Goal: Information Seeking & Learning: Learn about a topic

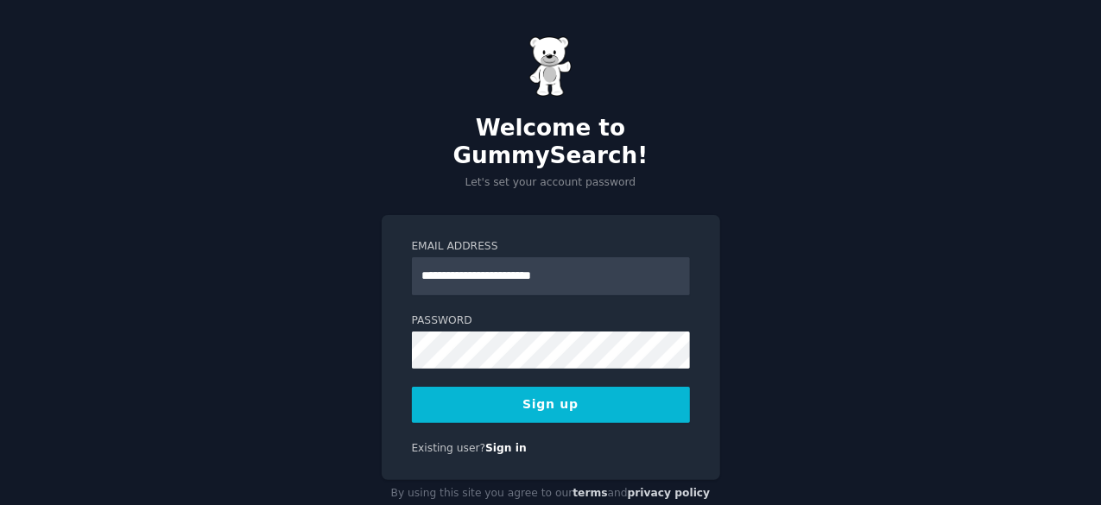
type input "**********"
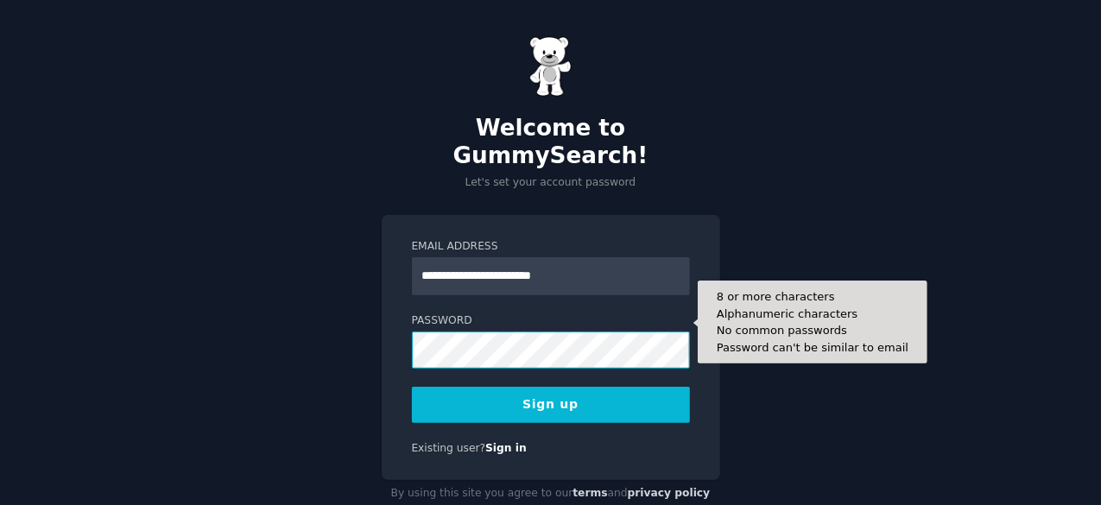
click at [412, 387] on button "Sign up" at bounding box center [551, 405] width 278 height 36
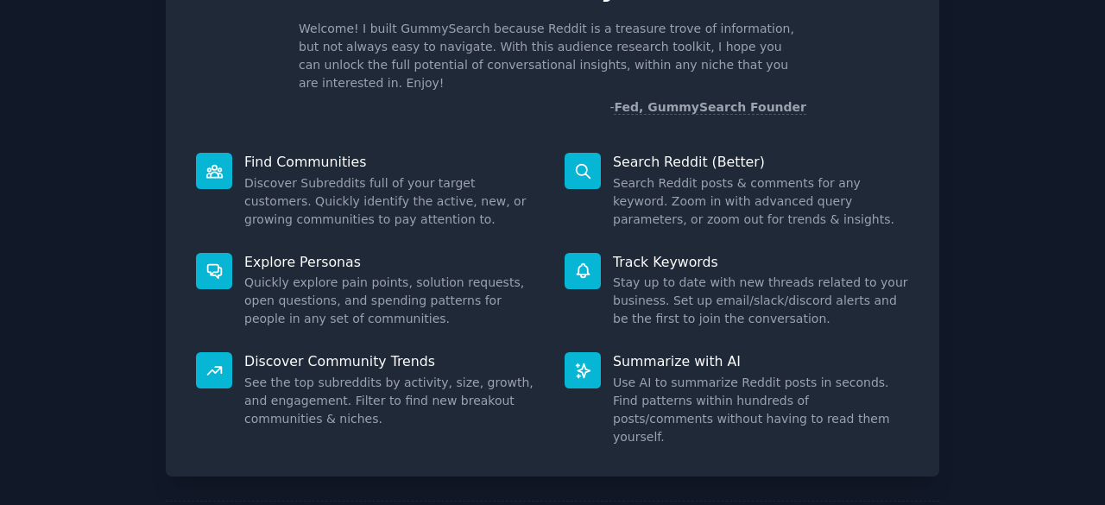
scroll to position [169, 0]
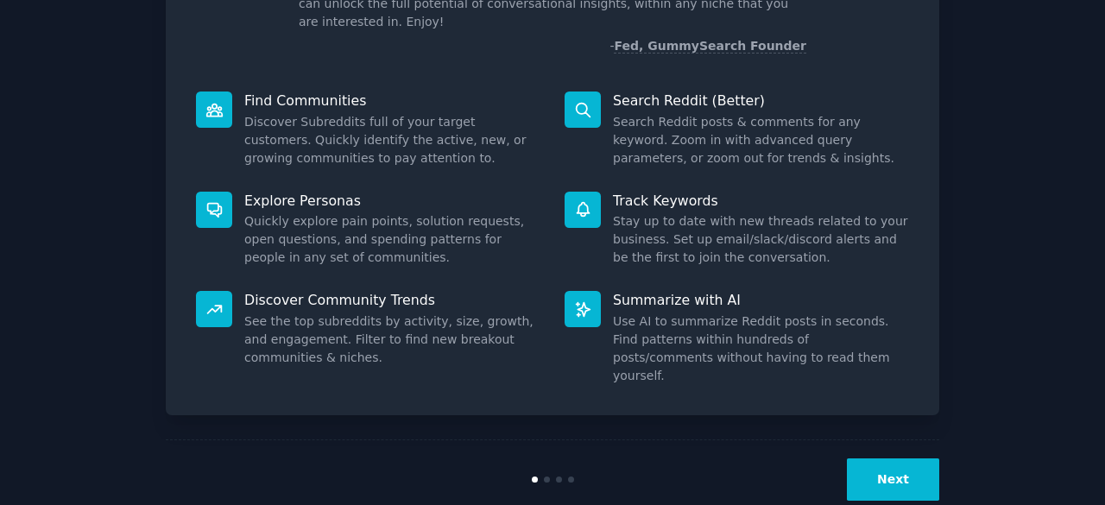
click at [876, 458] on button "Next" at bounding box center [893, 479] width 92 height 42
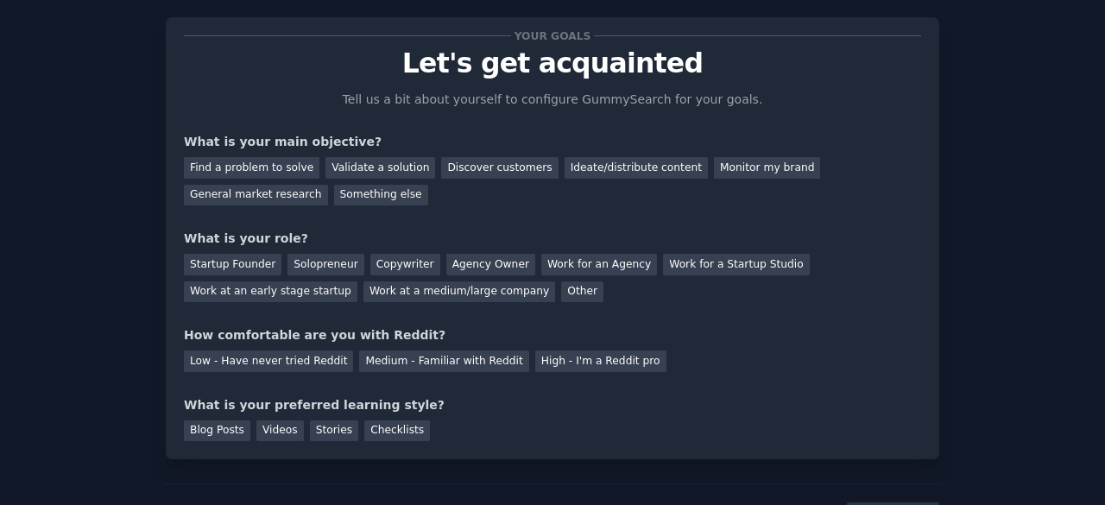
scroll to position [30, 0]
click at [278, 160] on div "Find a problem to solve" at bounding box center [252, 169] width 136 height 22
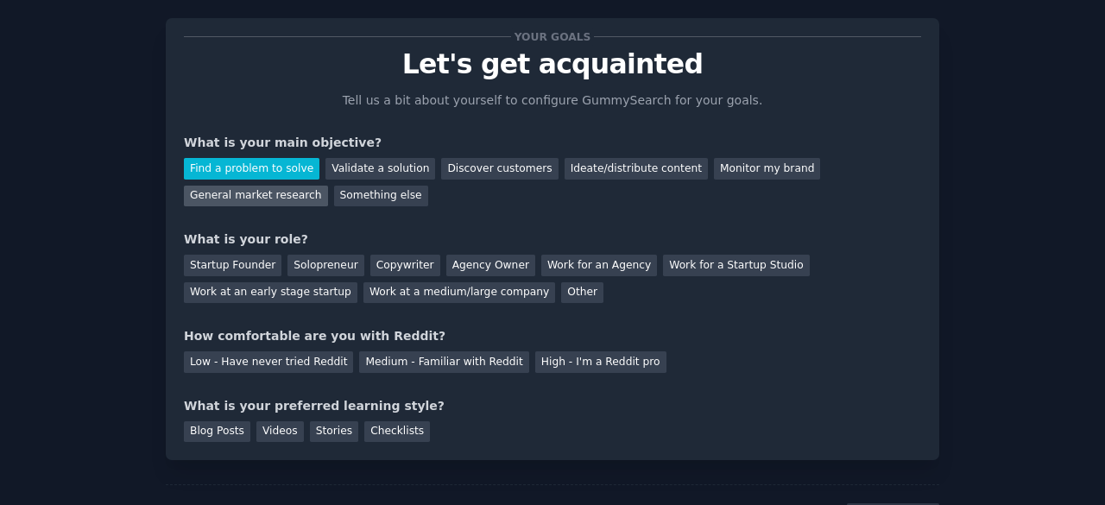
click at [328, 186] on div "General market research" at bounding box center [256, 197] width 144 height 22
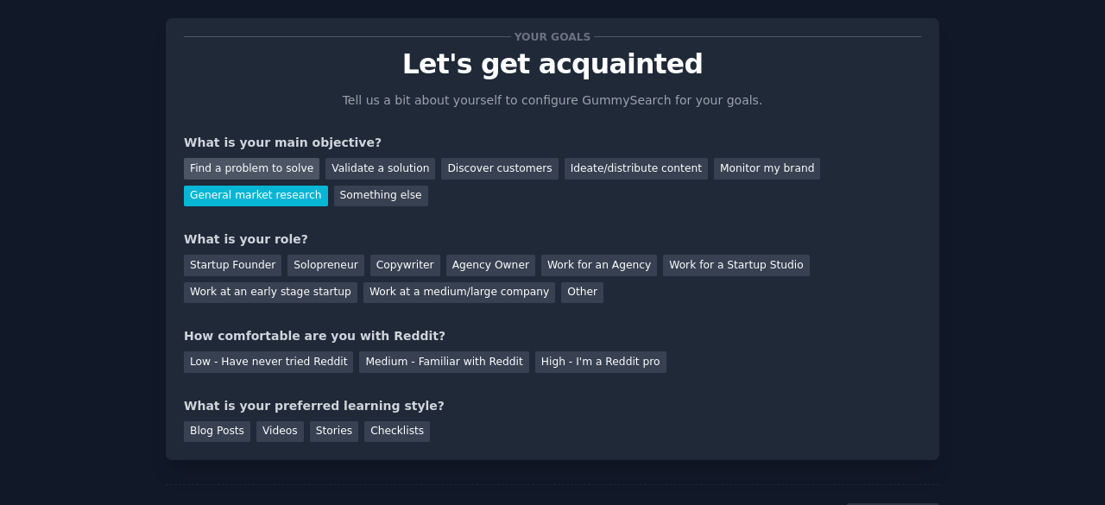
click at [293, 166] on div "Find a problem to solve" at bounding box center [252, 169] width 136 height 22
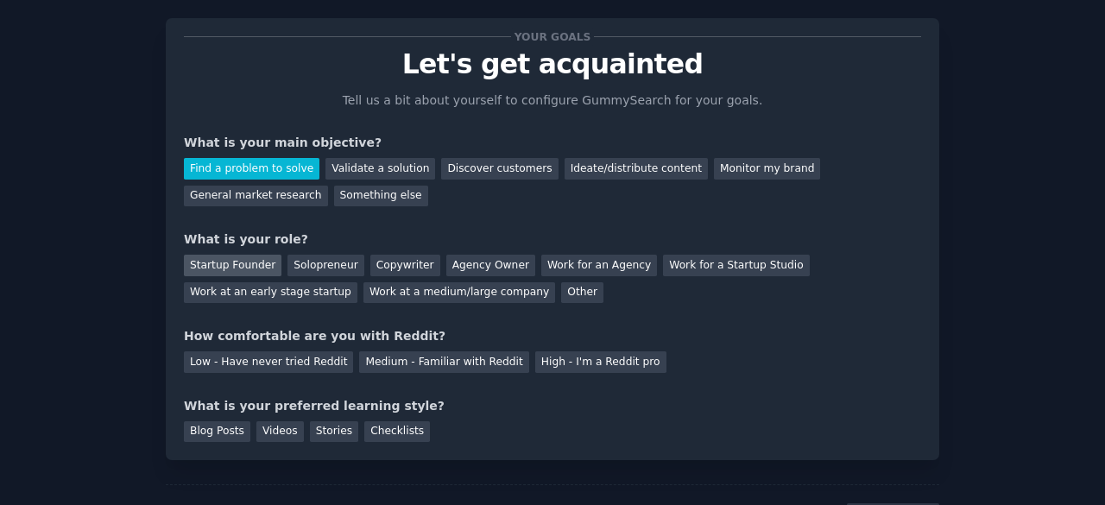
click at [234, 269] on div "Startup Founder" at bounding box center [233, 266] width 98 height 22
click at [392, 365] on div "Medium - Familiar with Reddit" at bounding box center [443, 362] width 169 height 22
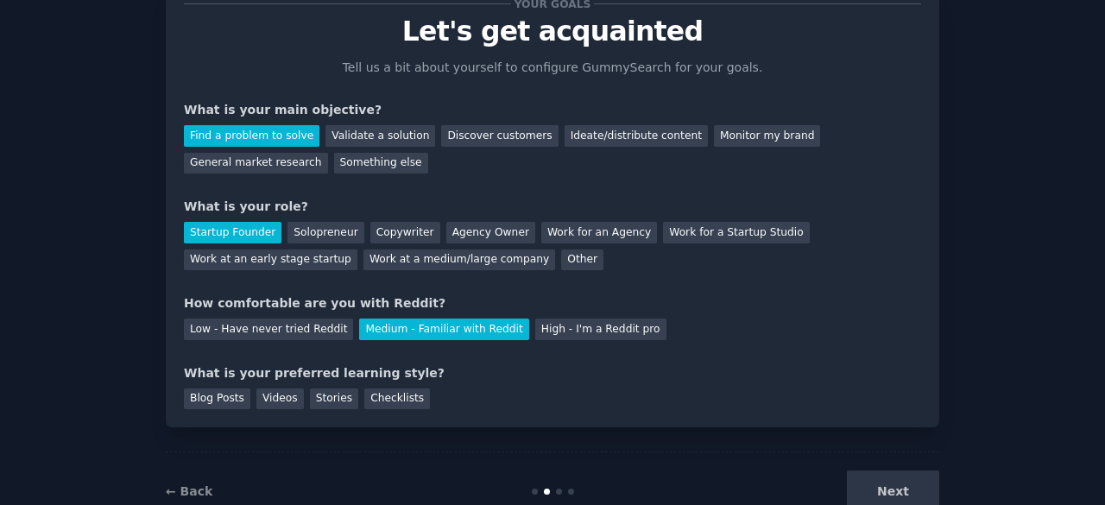
scroll to position [66, 0]
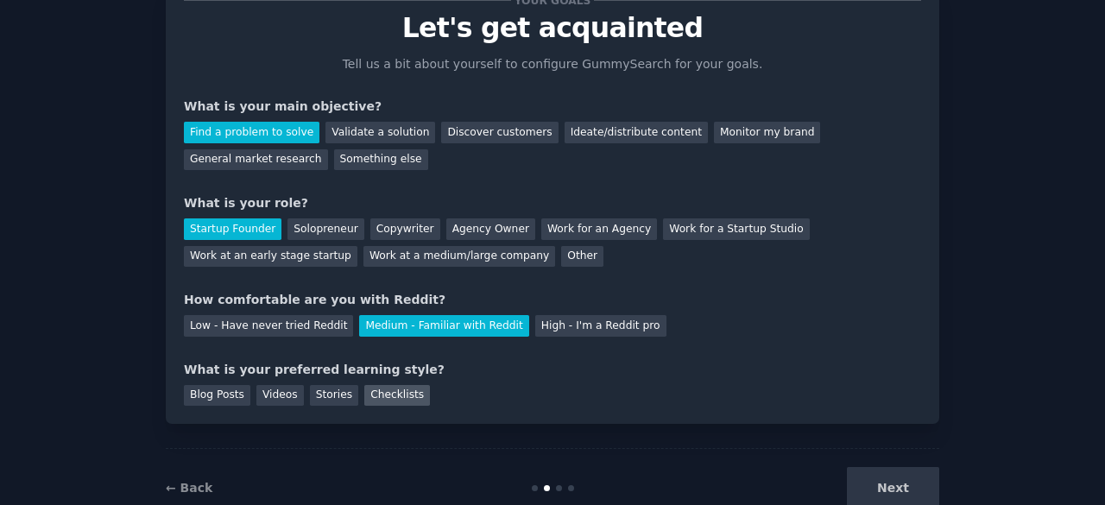
click at [387, 394] on div "Checklists" at bounding box center [397, 396] width 66 height 22
click at [910, 484] on button "Next" at bounding box center [893, 488] width 92 height 42
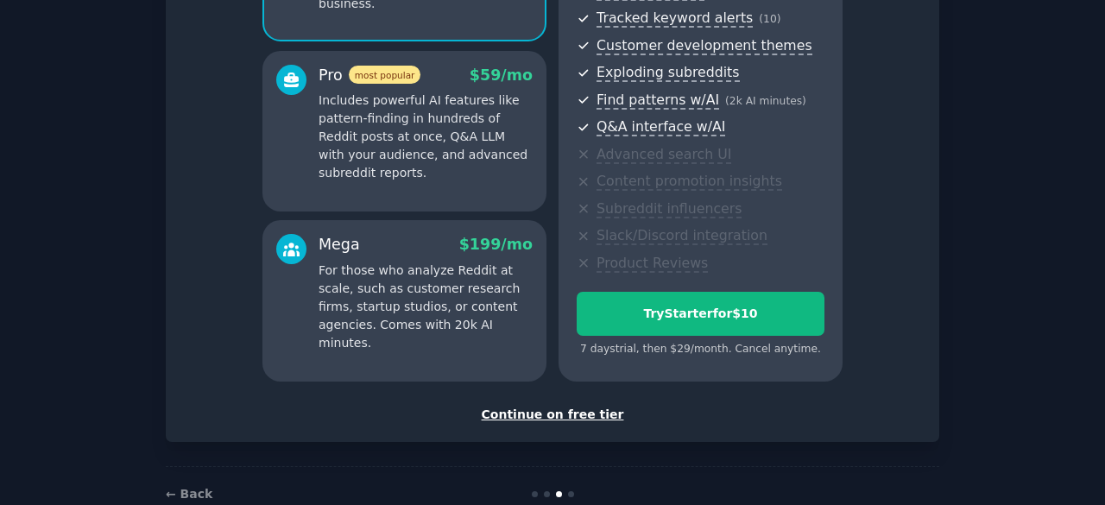
scroll to position [275, 0]
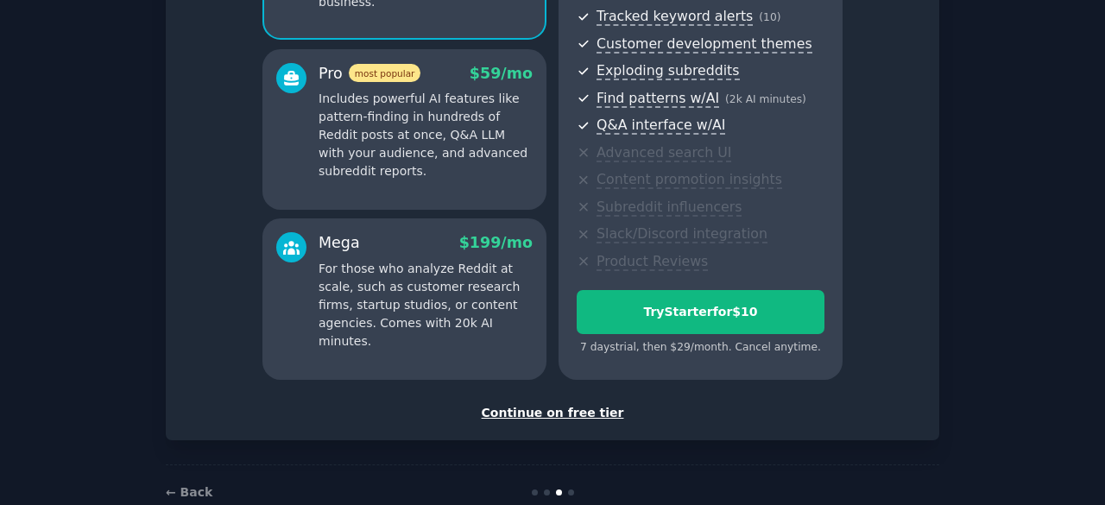
click at [575, 412] on div "Continue on free tier" at bounding box center [552, 413] width 737 height 18
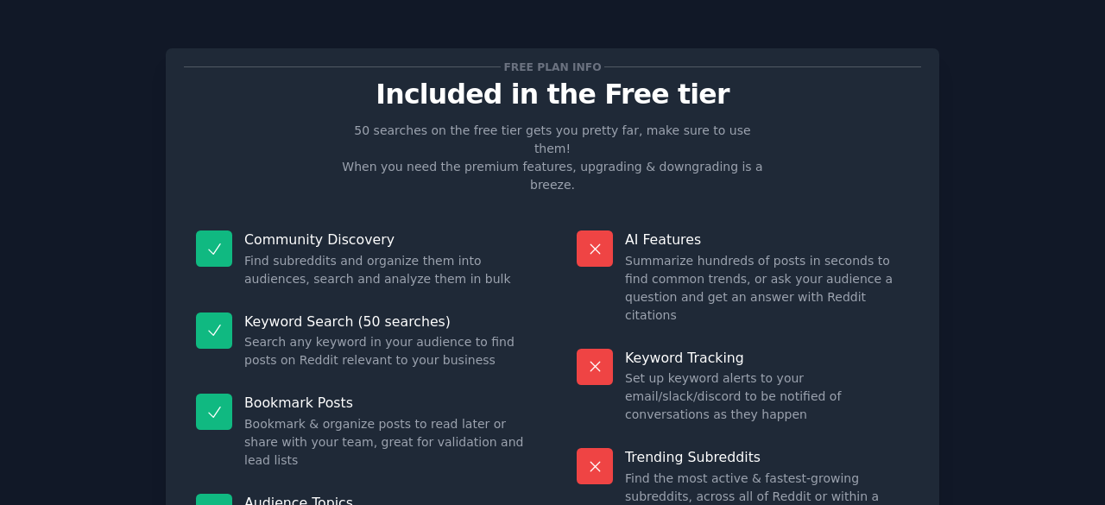
scroll to position [167, 0]
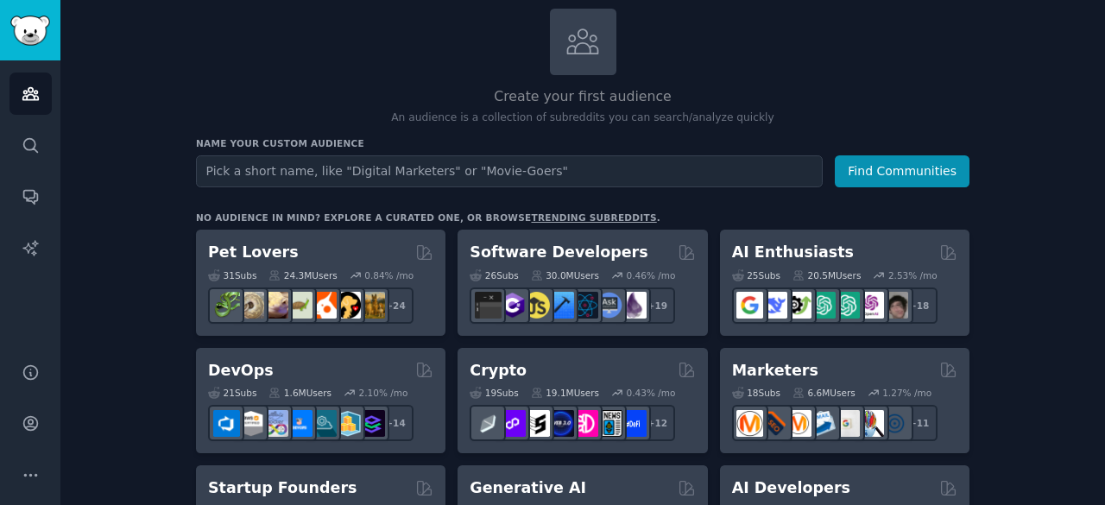
scroll to position [102, 0]
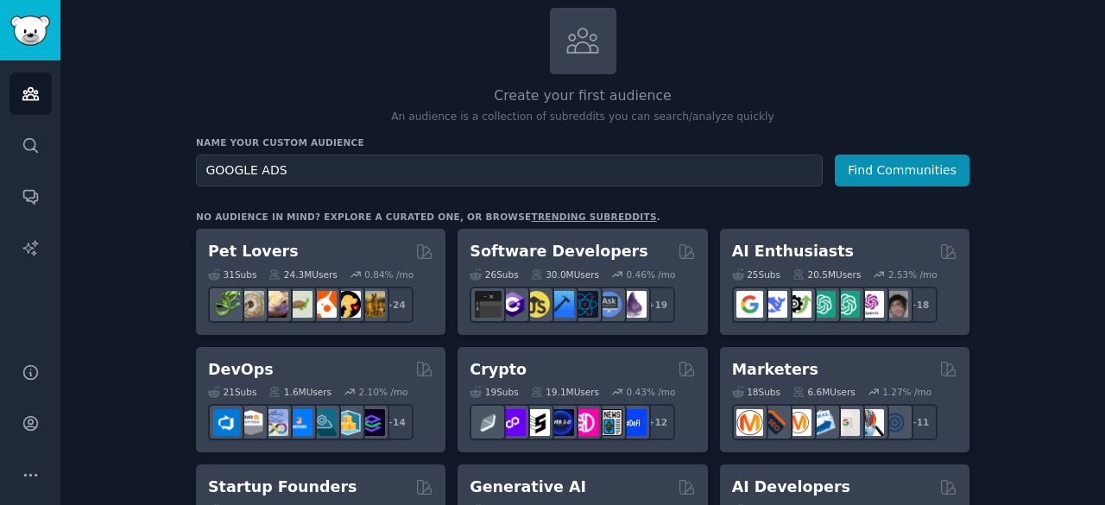
type input "GOOGLE ADS"
click at [835, 155] on button "Find Communities" at bounding box center [902, 171] width 135 height 32
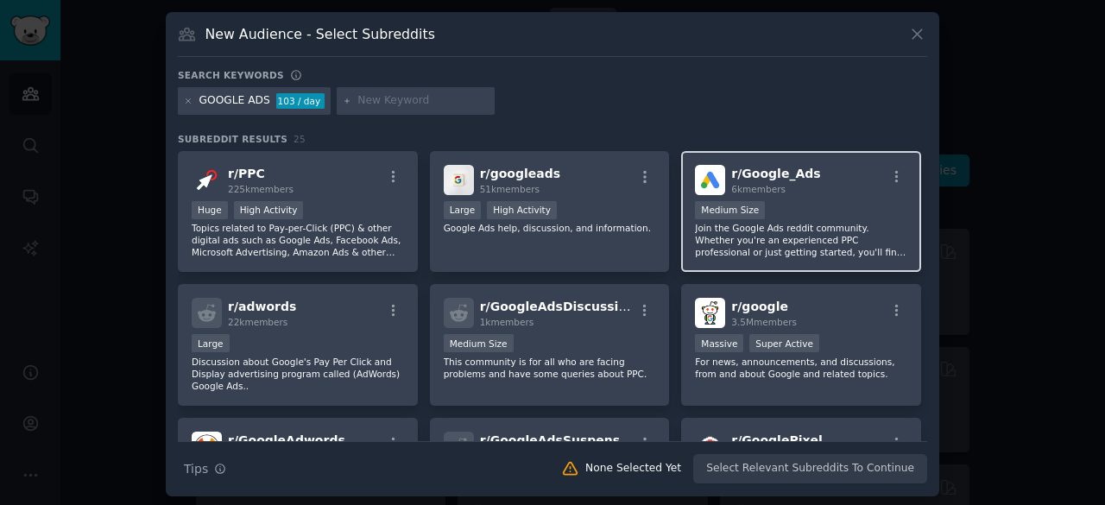
click at [763, 180] on h2 "r/ Google_Ads 6k members" at bounding box center [775, 180] width 89 height 30
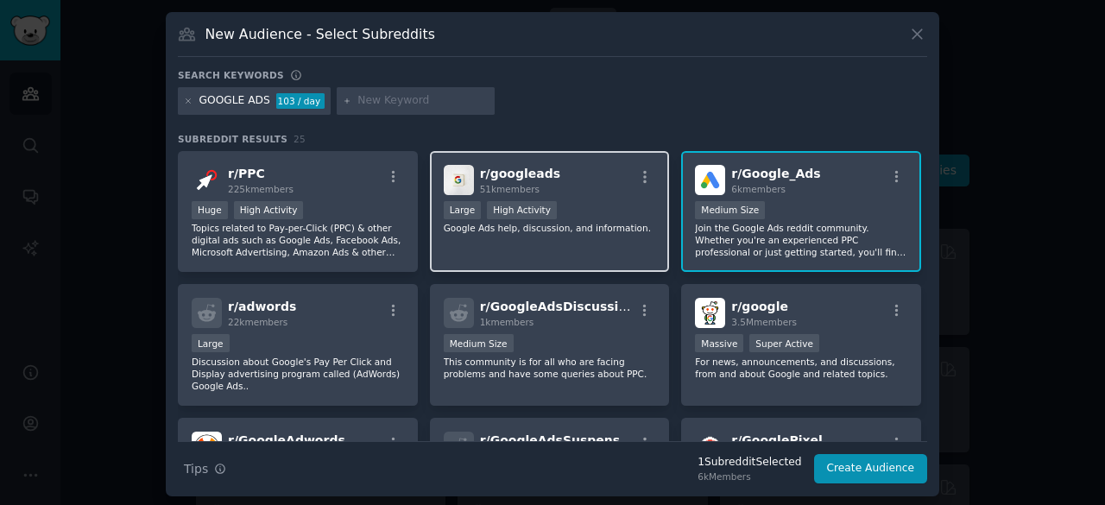
click at [580, 177] on div "r/ googleads 51k members" at bounding box center [550, 180] width 212 height 30
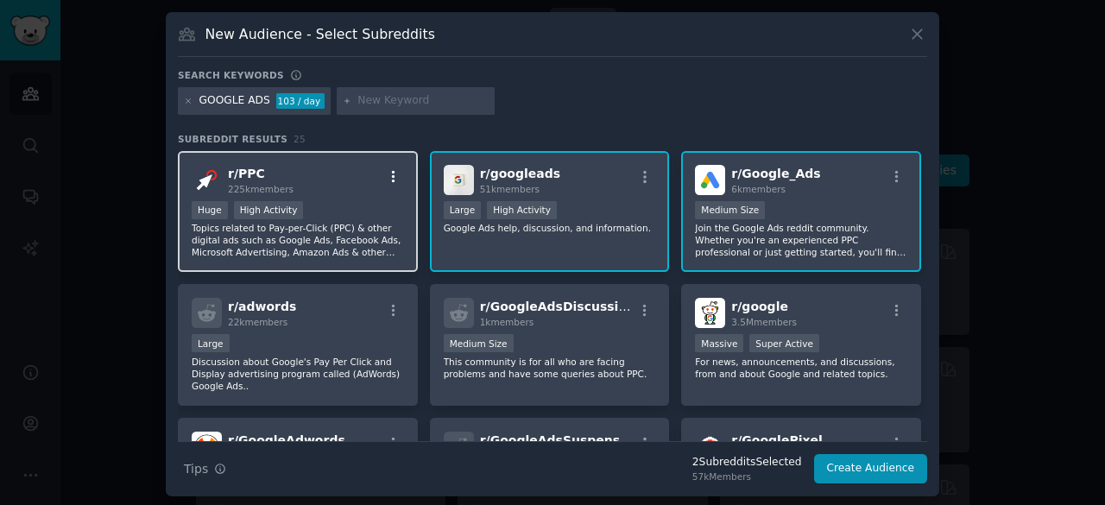
click at [392, 180] on icon "button" at bounding box center [394, 177] width 16 height 16
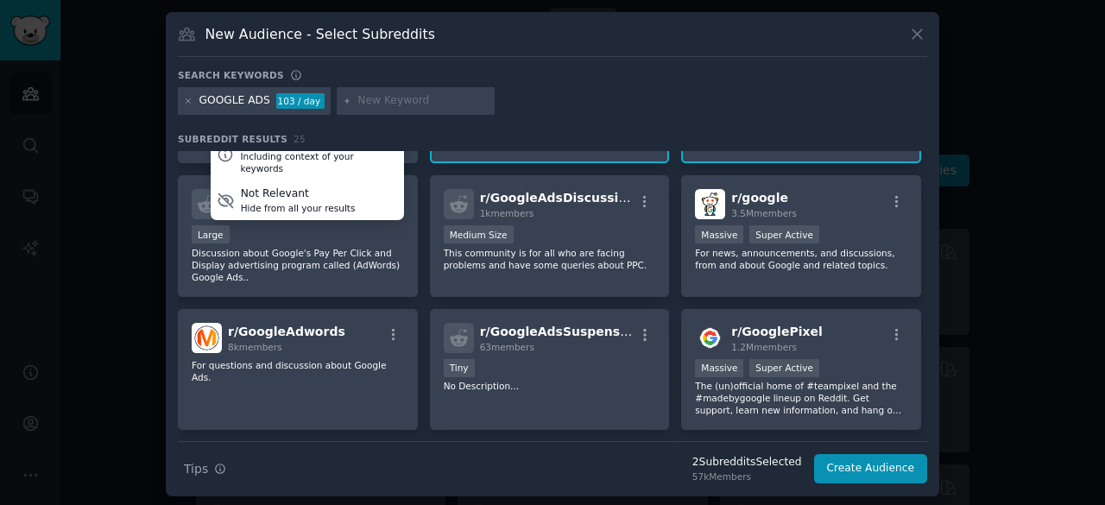
scroll to position [112, 0]
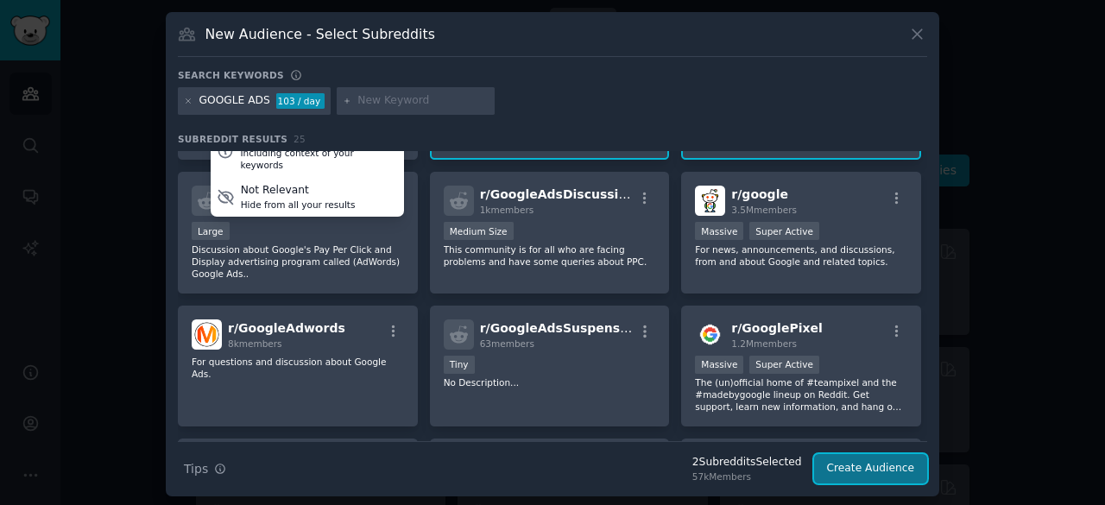
click at [874, 465] on button "Create Audience" at bounding box center [871, 468] width 114 height 29
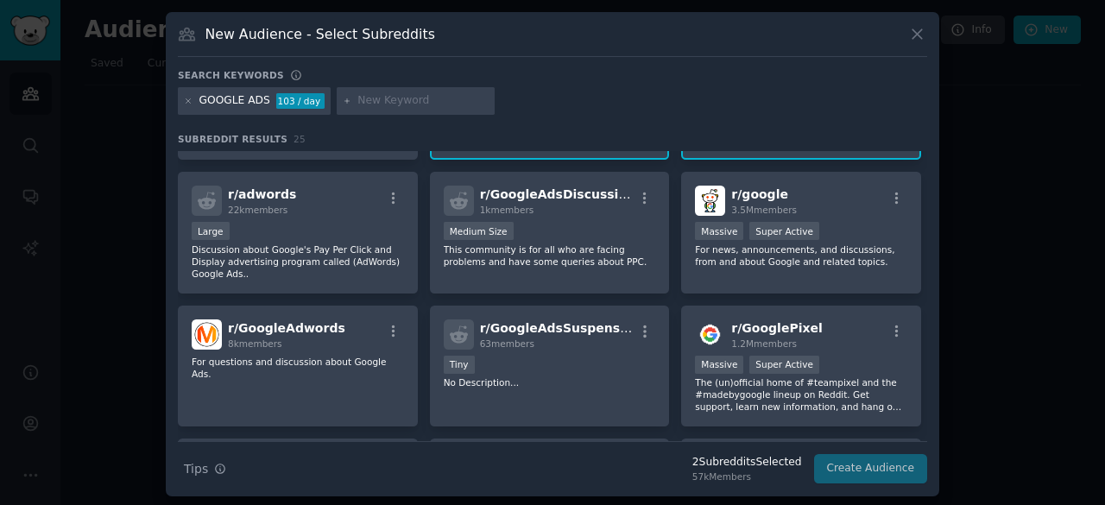
scroll to position [0, 0]
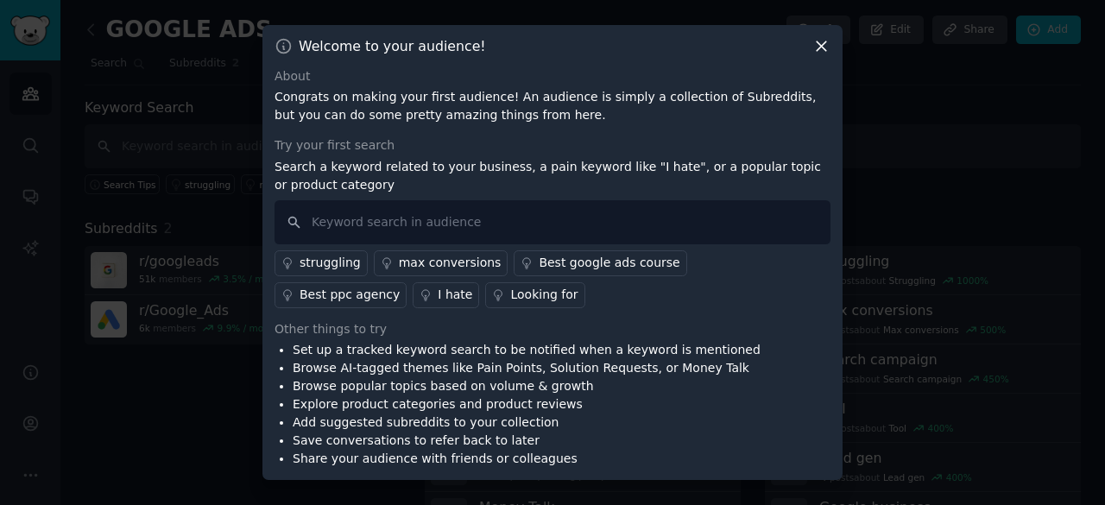
click at [343, 255] on div "struggling" at bounding box center [330, 263] width 61 height 18
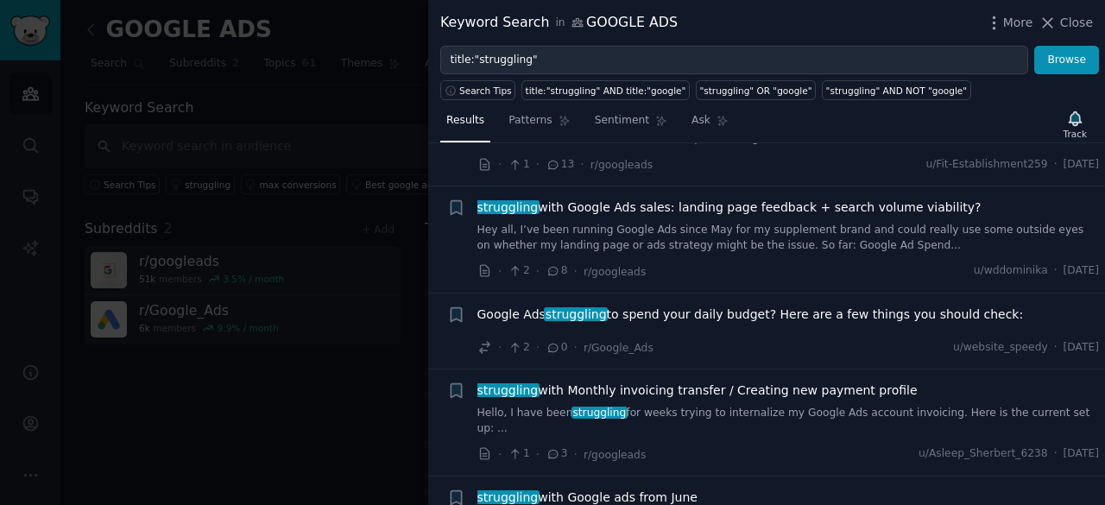
scroll to position [92, 0]
click at [620, 311] on span "Google Ads struggling to spend your daily budget? Here are a few things you sho…" at bounding box center [750, 314] width 546 height 18
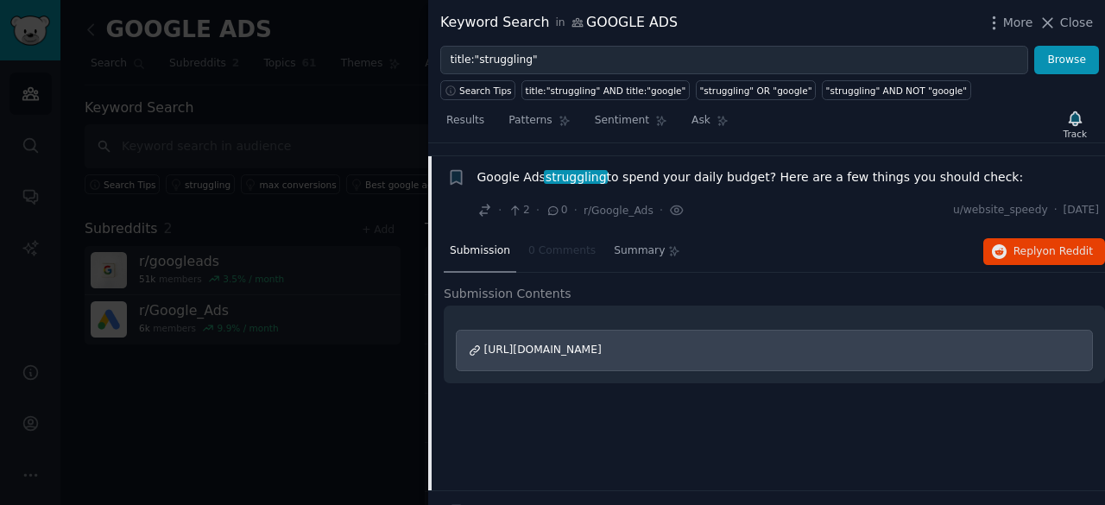
scroll to position [240, 0]
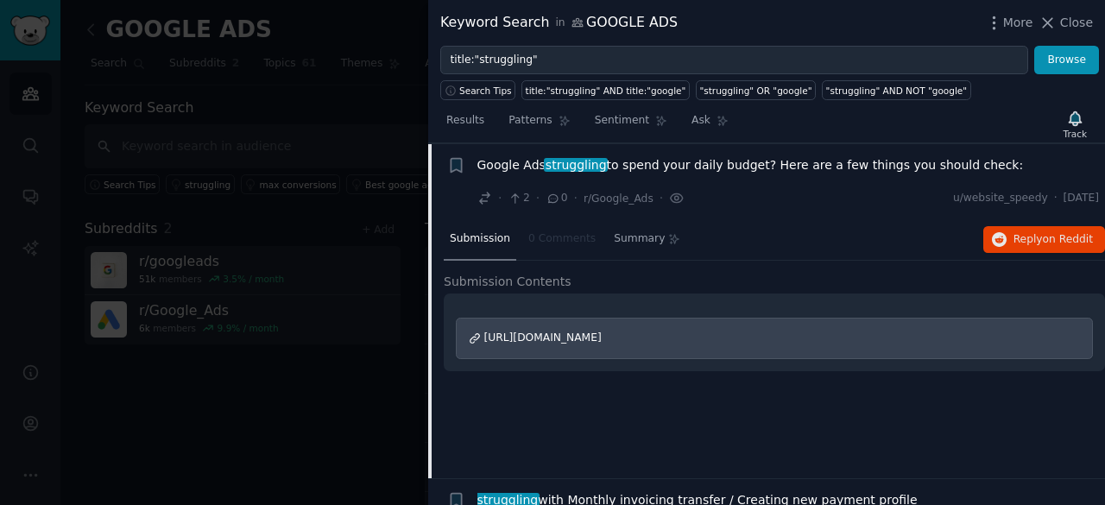
click at [602, 337] on span "https://www.reddit.com/r/WebsiteSpeedOptimizer/comments/1mx1dj3/google_ads_stru…" at bounding box center [542, 337] width 117 height 12
click at [266, 61] on div at bounding box center [552, 252] width 1105 height 505
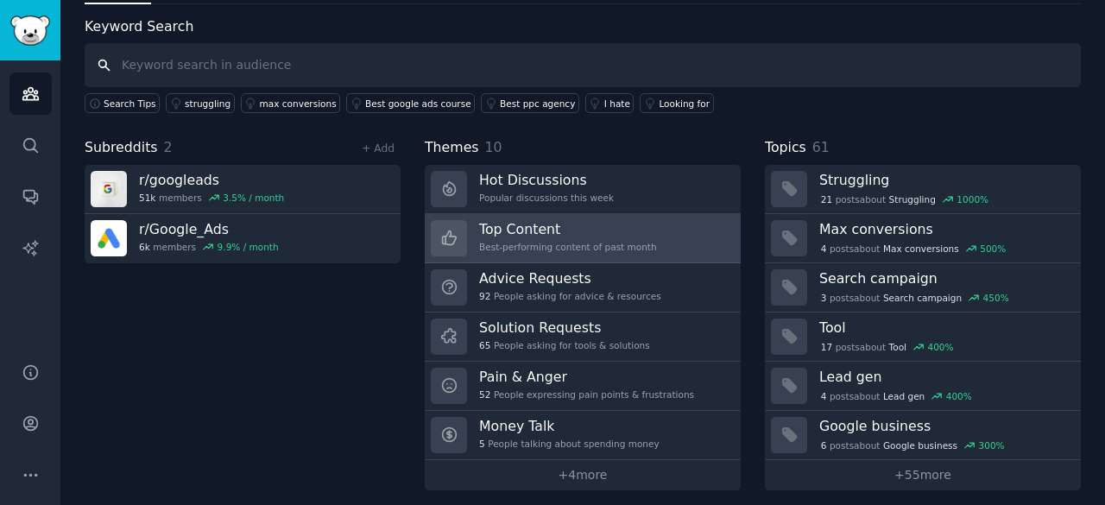
scroll to position [82, 0]
click at [517, 318] on h3 "Solution Requests" at bounding box center [564, 327] width 171 height 18
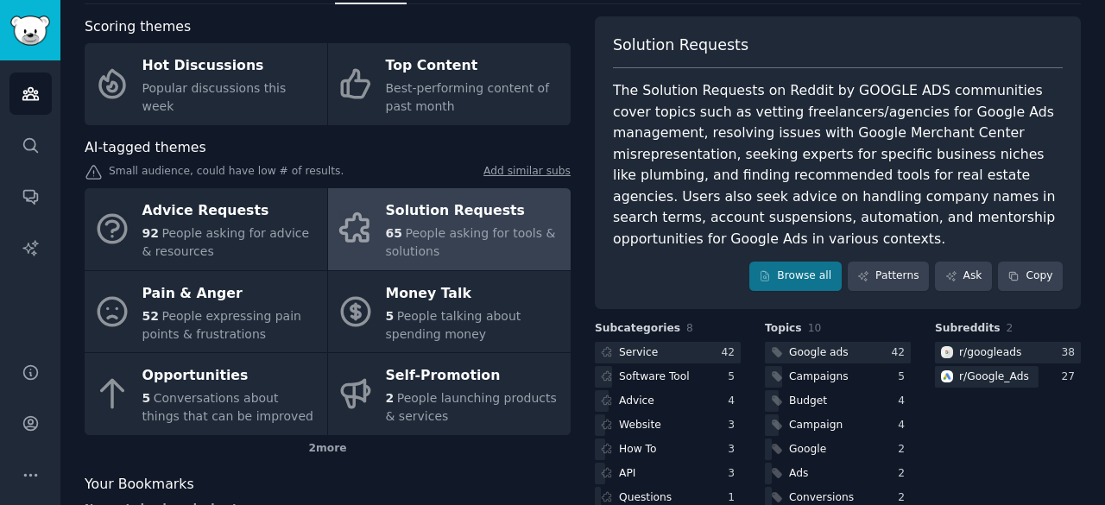
scroll to position [74, 0]
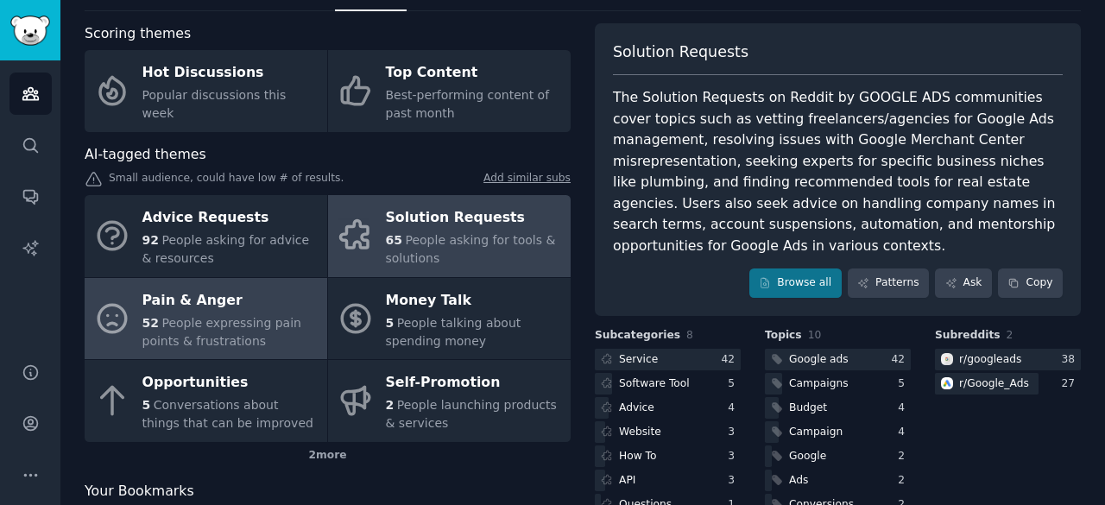
click at [231, 307] on div "Pain & Anger" at bounding box center [230, 301] width 176 height 28
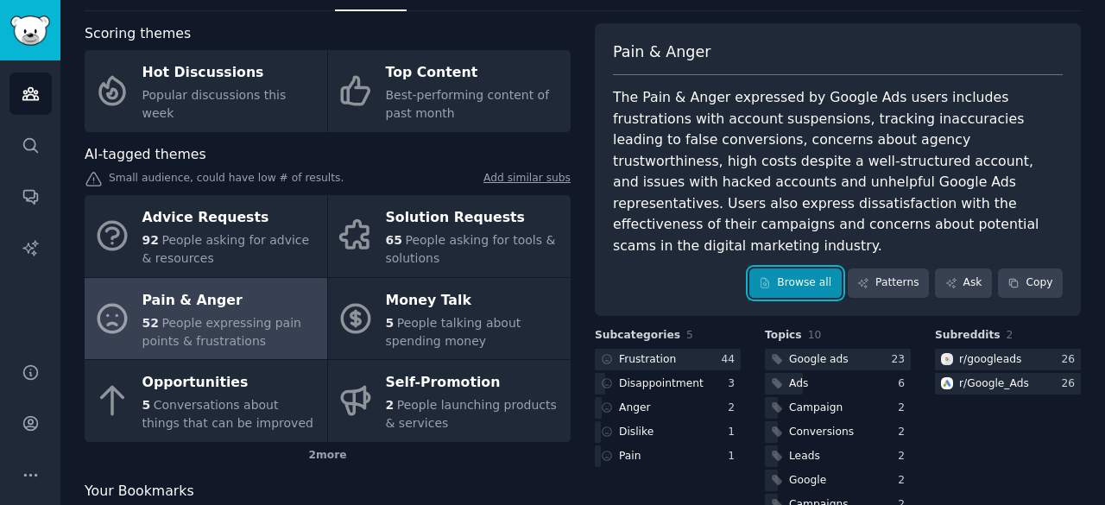
click at [809, 268] on link "Browse all" at bounding box center [795, 282] width 92 height 29
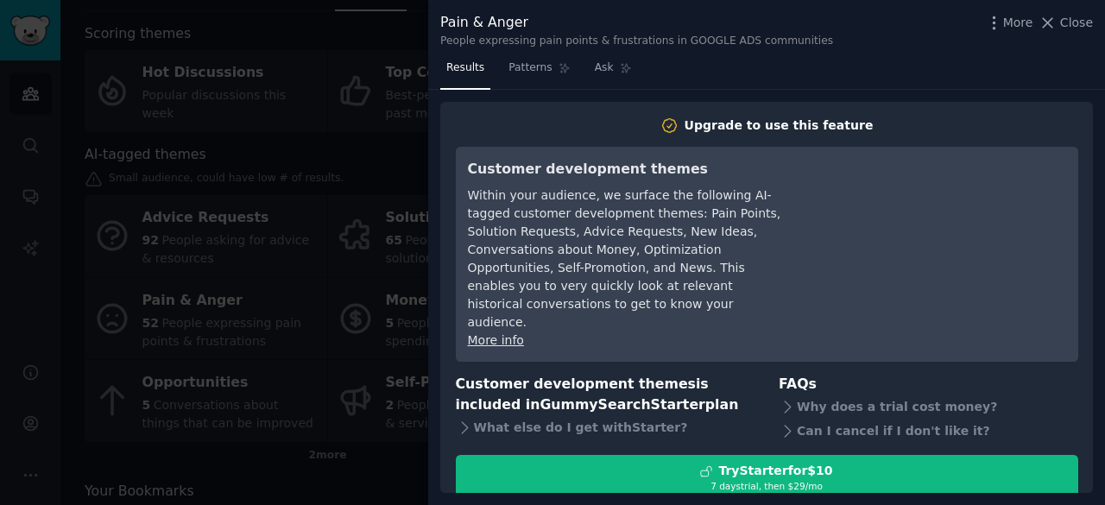
click at [350, 86] on div at bounding box center [552, 252] width 1105 height 505
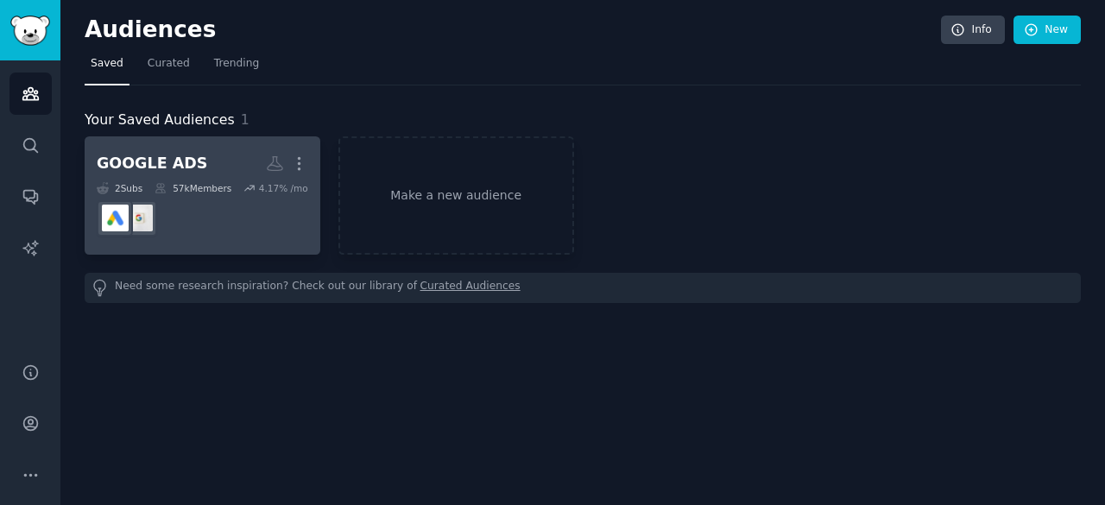
click at [224, 194] on dd at bounding box center [202, 218] width 211 height 48
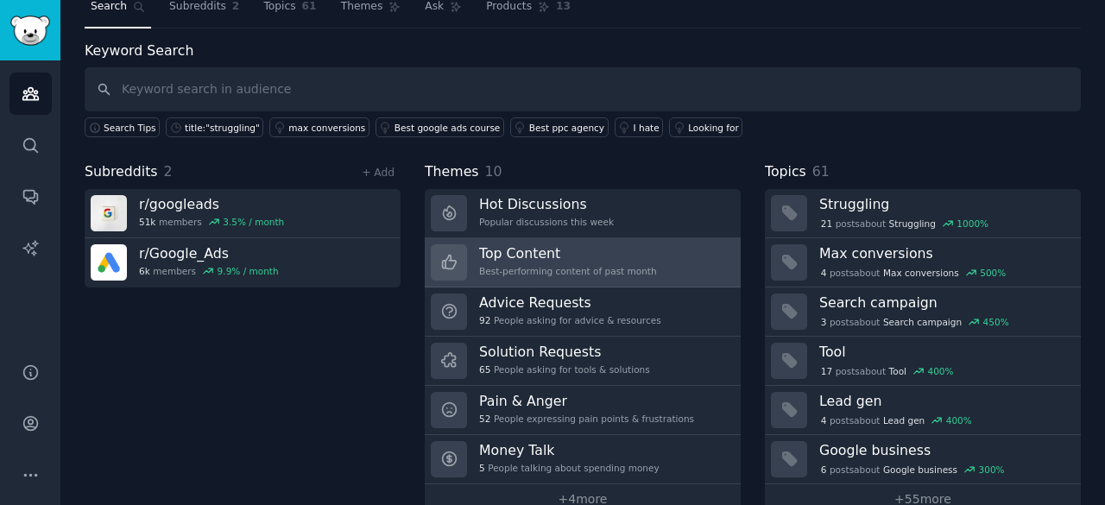
scroll to position [62, 0]
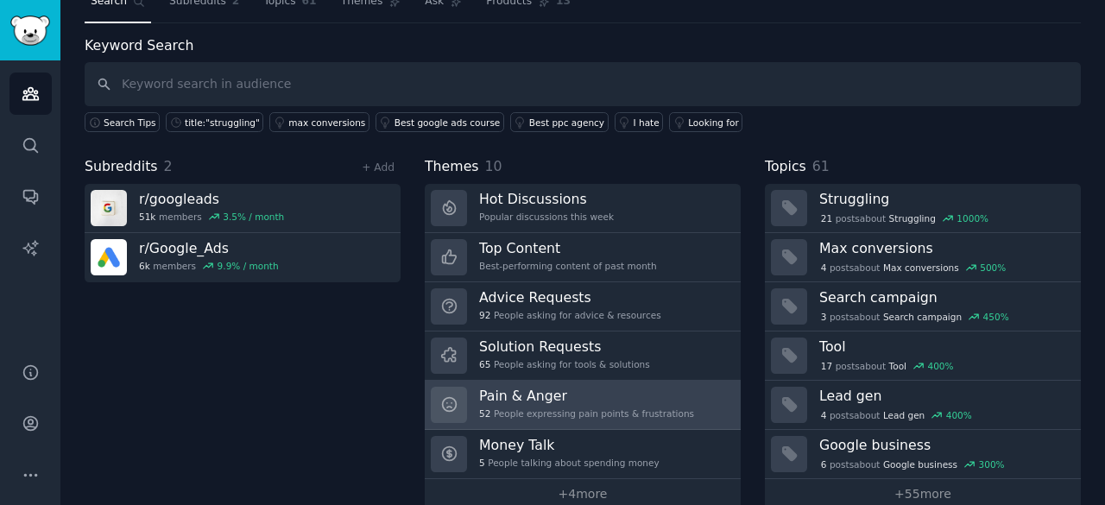
click at [577, 382] on link "Pain & Anger 52 People expressing pain points & frustrations" at bounding box center [583, 405] width 316 height 49
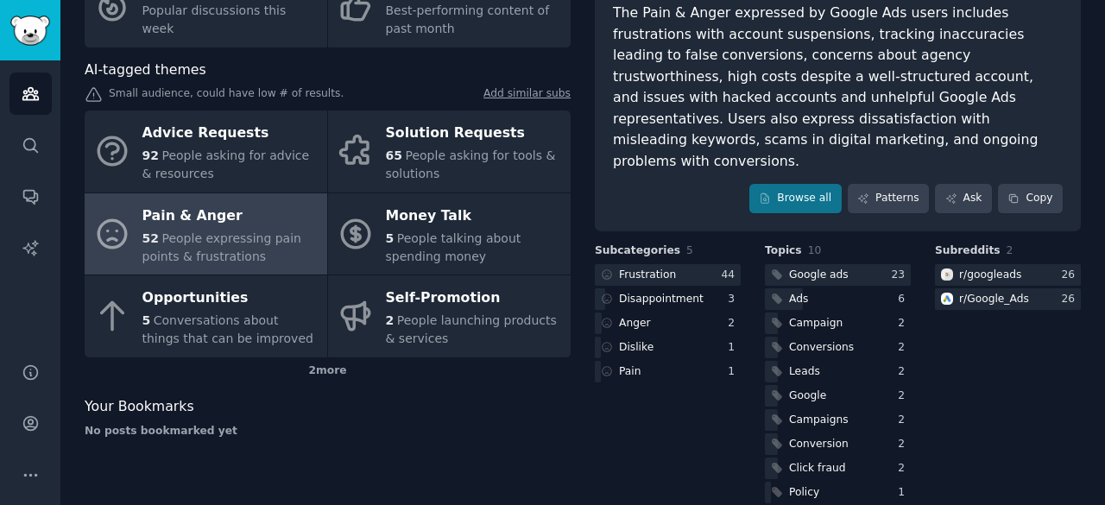
scroll to position [161, 0]
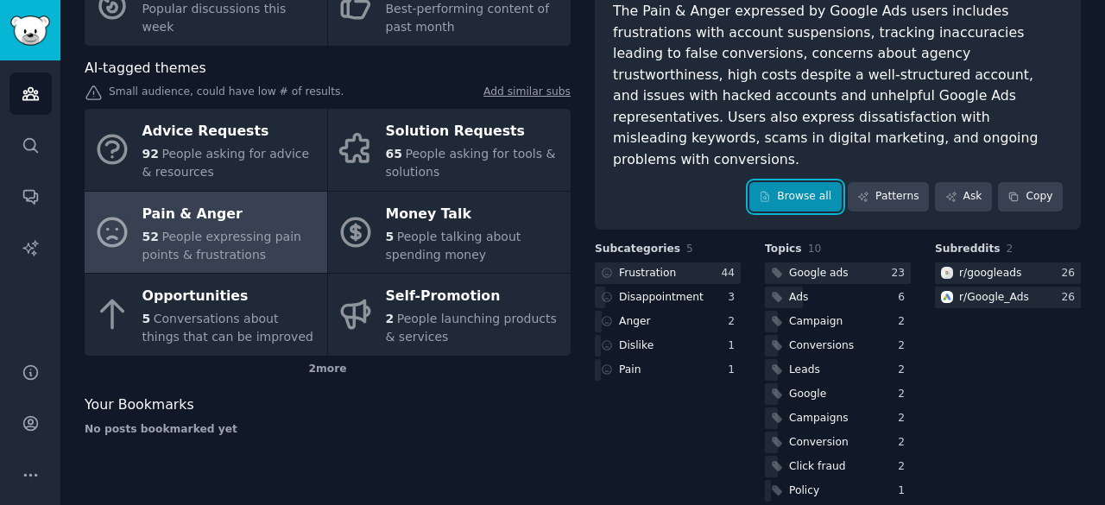
click at [806, 182] on link "Browse all" at bounding box center [795, 196] width 92 height 29
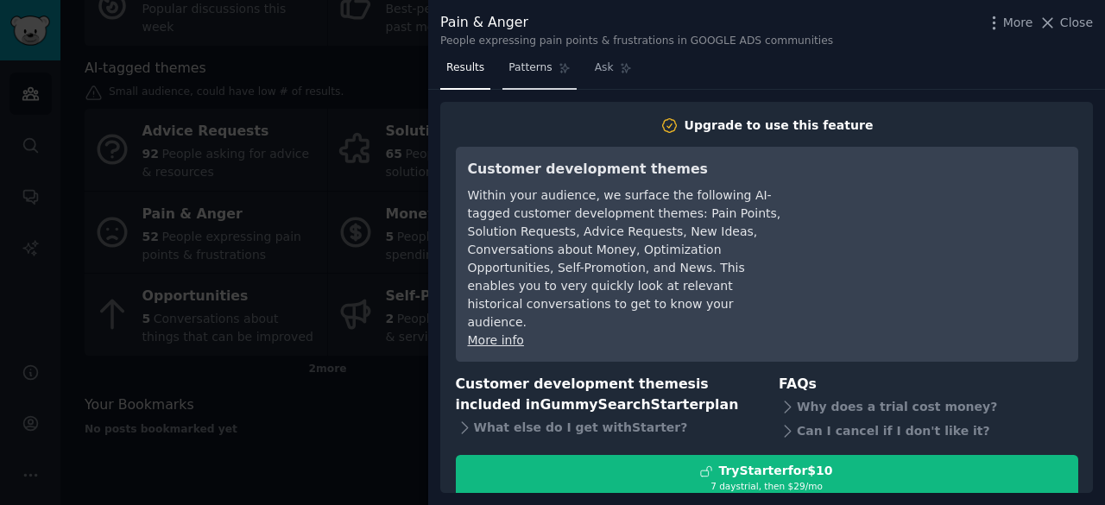
click at [528, 67] on span "Patterns" at bounding box center [529, 68] width 43 height 16
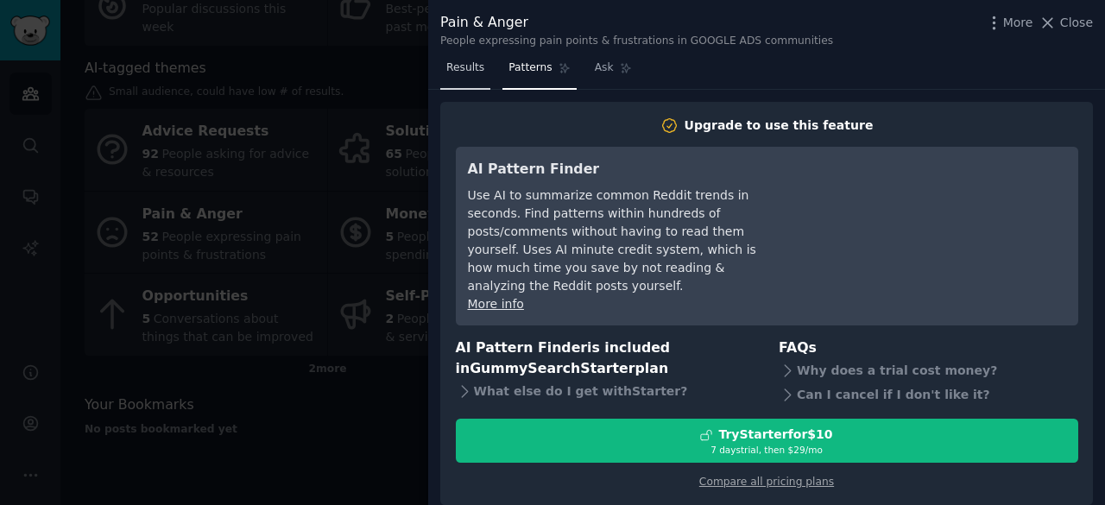
click at [484, 65] on link "Results" at bounding box center [465, 71] width 50 height 35
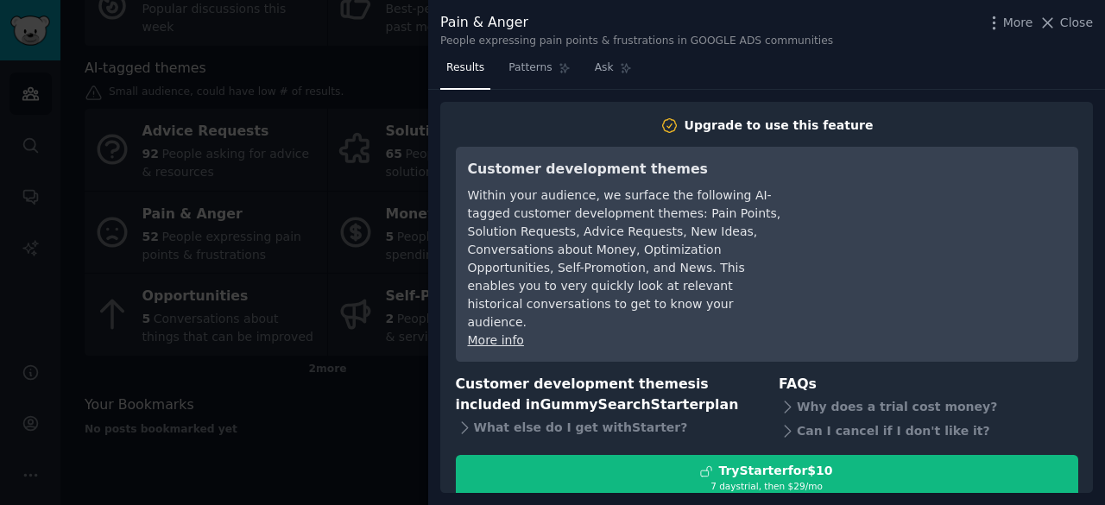
click at [402, 170] on div at bounding box center [552, 252] width 1105 height 505
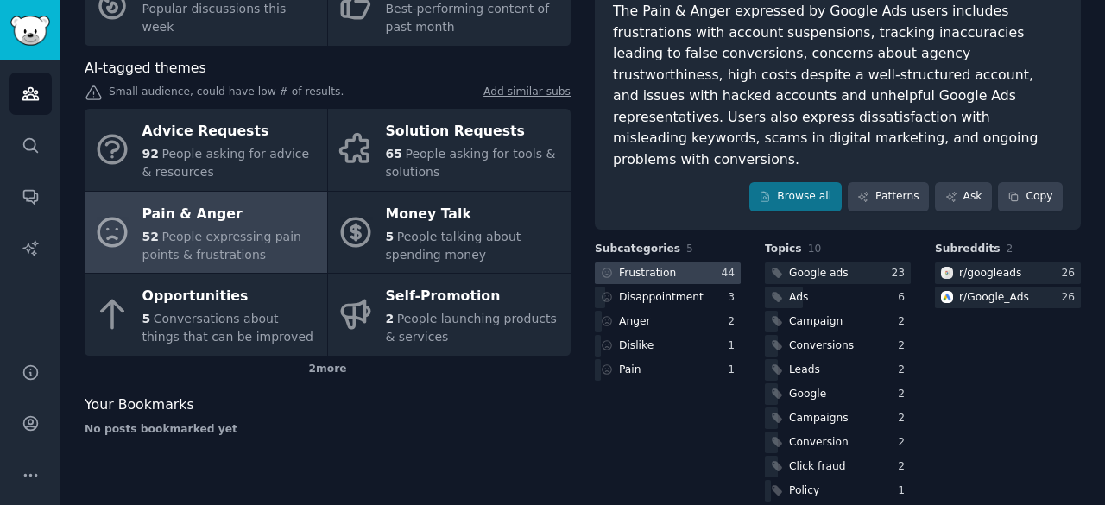
click at [685, 262] on div at bounding box center [668, 273] width 146 height 22
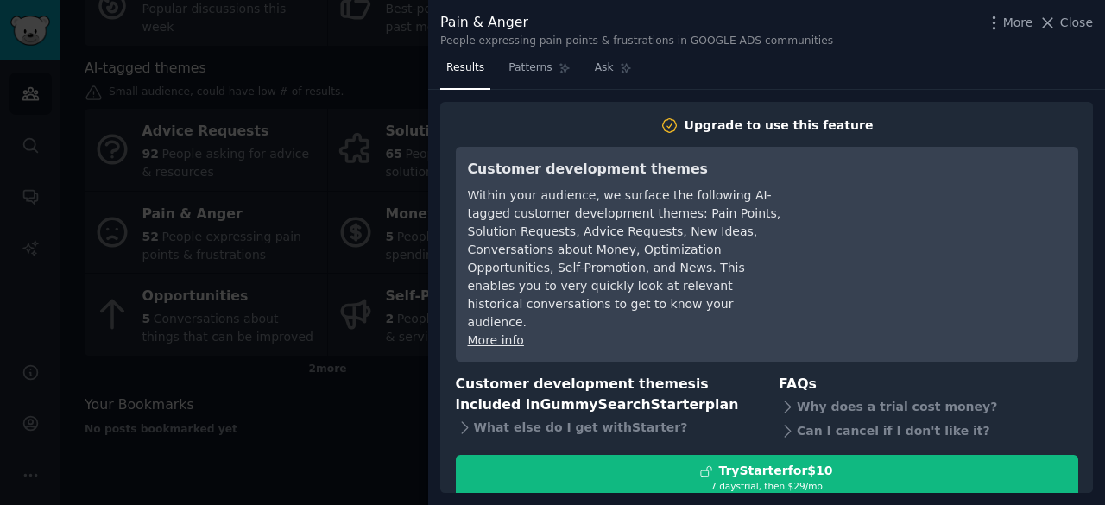
click at [342, 180] on div at bounding box center [552, 252] width 1105 height 505
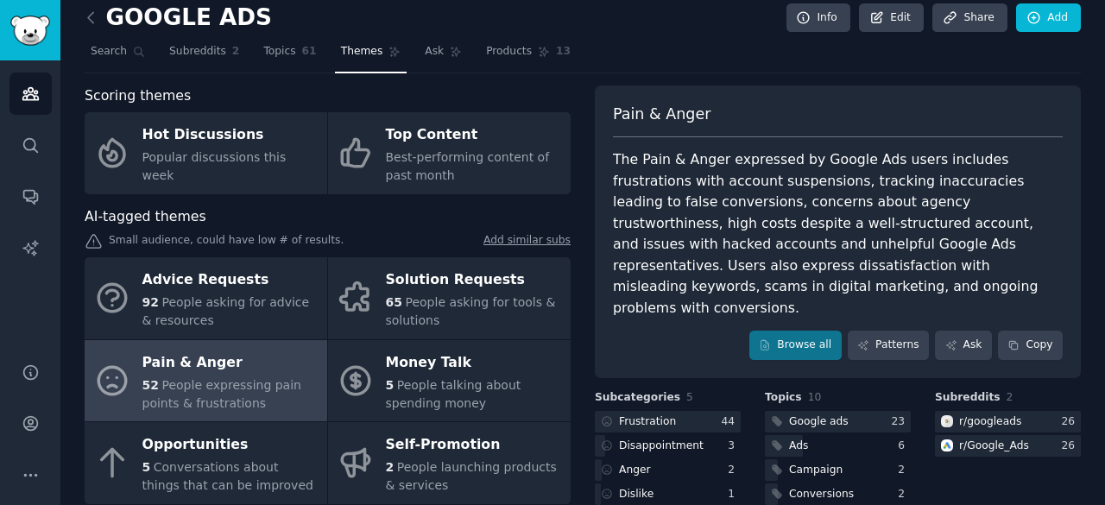
scroll to position [10, 0]
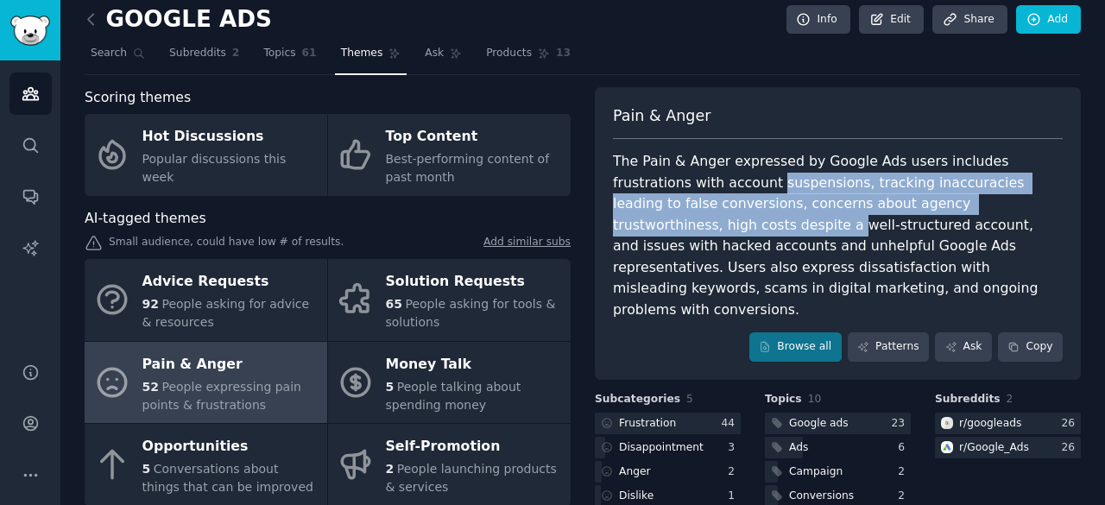
drag, startPoint x: 586, startPoint y: 233, endPoint x: 692, endPoint y: 177, distance: 120.1
click at [692, 177] on div "Scoring themes Hot Discussions Popular discussions this week Top Content Best-p…" at bounding box center [583, 371] width 996 height 568
click at [692, 177] on div "The Pain & Anger expressed by Google Ads users includes frustrations with accou…" at bounding box center [838, 235] width 450 height 169
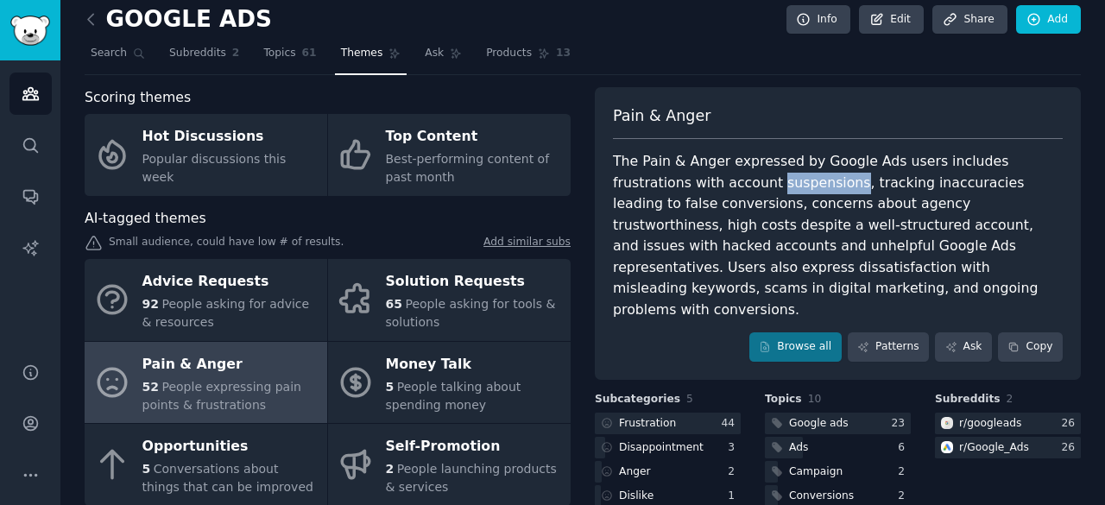
click at [692, 177] on div "The Pain & Anger expressed by Google Ads users includes frustrations with accou…" at bounding box center [838, 235] width 450 height 169
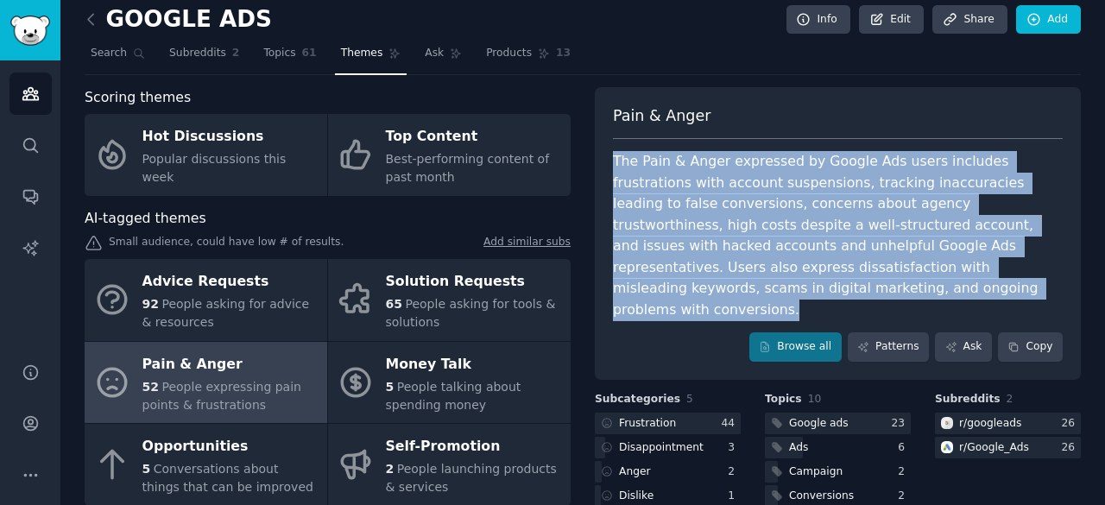
click at [692, 177] on div "The Pain & Anger expressed by Google Ads users includes frustrations with accou…" at bounding box center [838, 235] width 450 height 169
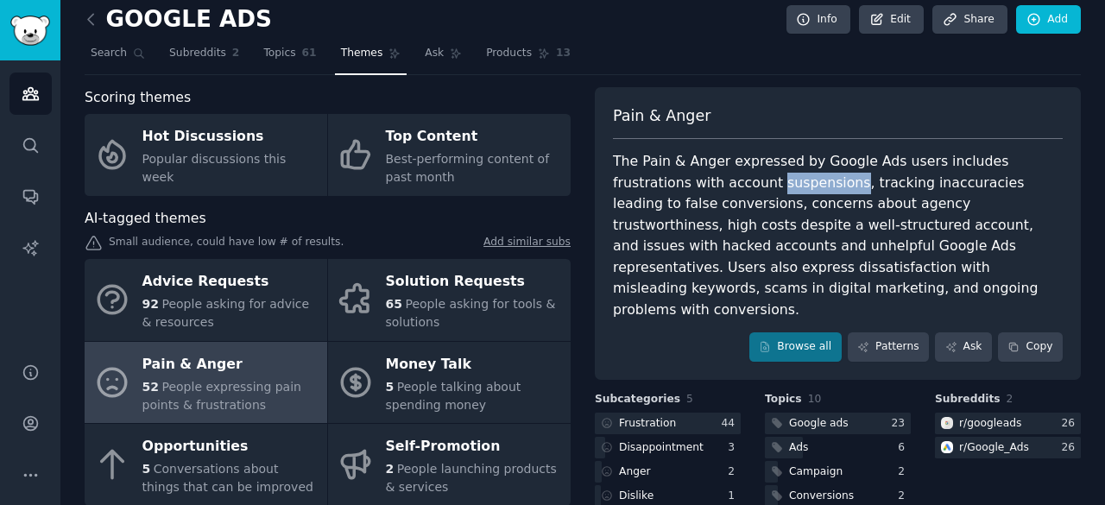
click at [692, 177] on div "The Pain & Anger expressed by Google Ads users includes frustrations with accou…" at bounding box center [838, 235] width 450 height 169
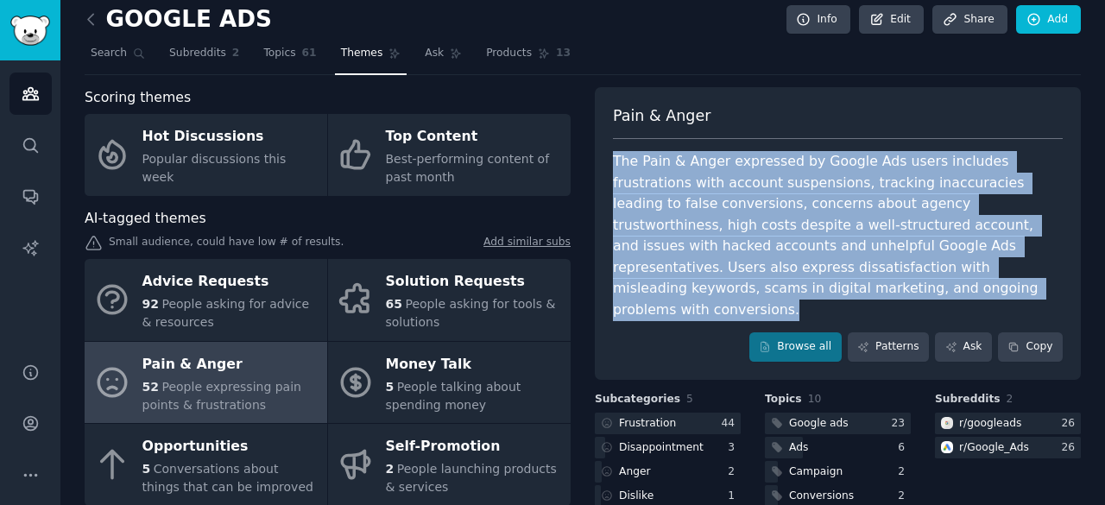
click at [692, 177] on div "The Pain & Anger expressed by Google Ads users includes frustrations with accou…" at bounding box center [838, 235] width 450 height 169
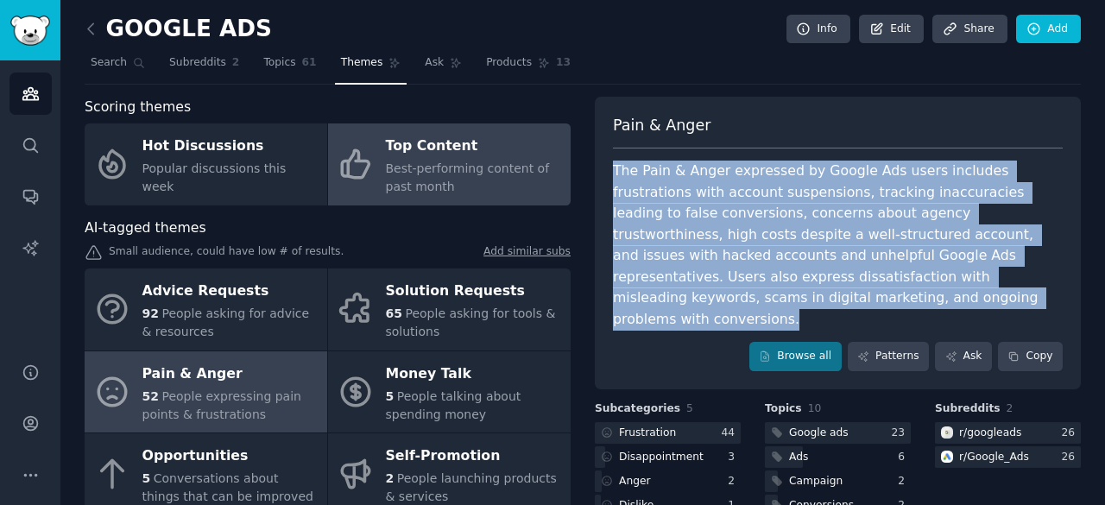
scroll to position [0, 0]
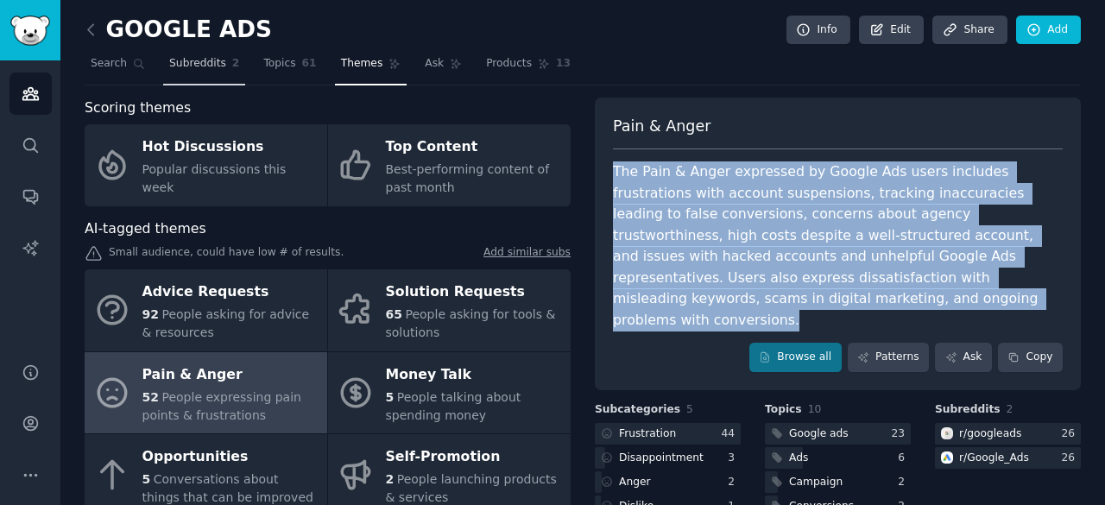
click at [205, 57] on span "Subreddits" at bounding box center [197, 64] width 57 height 16
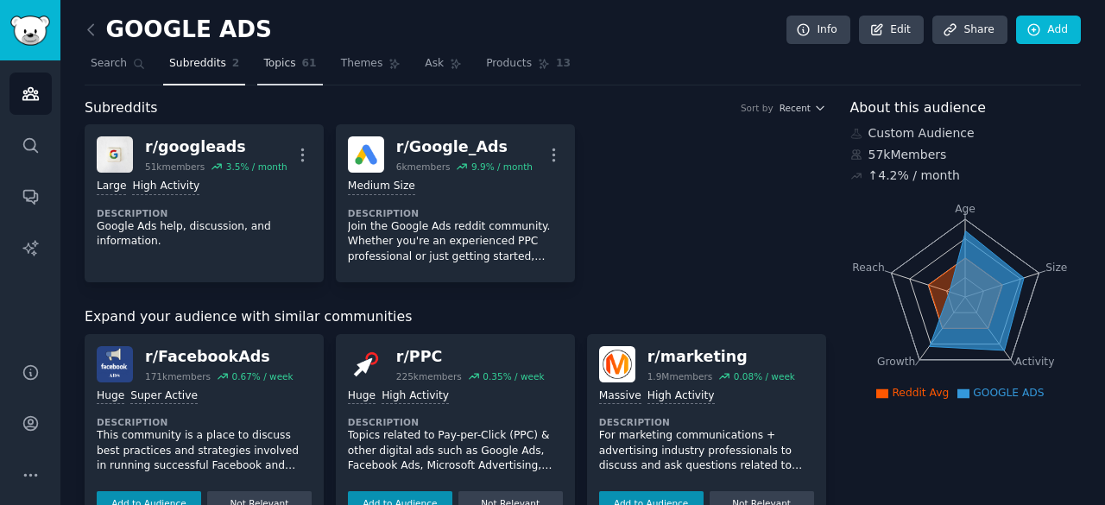
click at [264, 63] on span "Topics" at bounding box center [279, 64] width 32 height 16
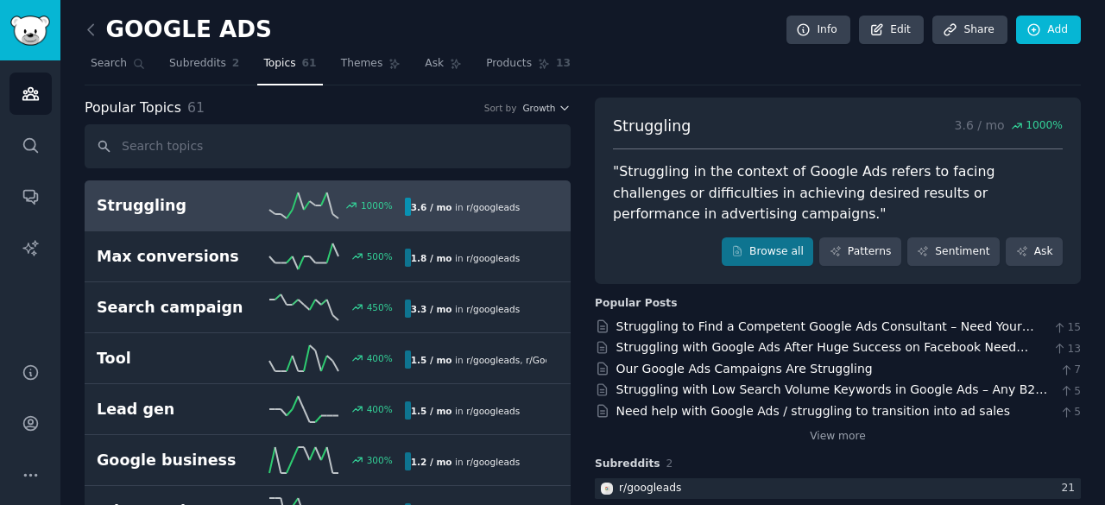
click at [466, 208] on span "r/ googleads" at bounding box center [493, 207] width 54 height 10
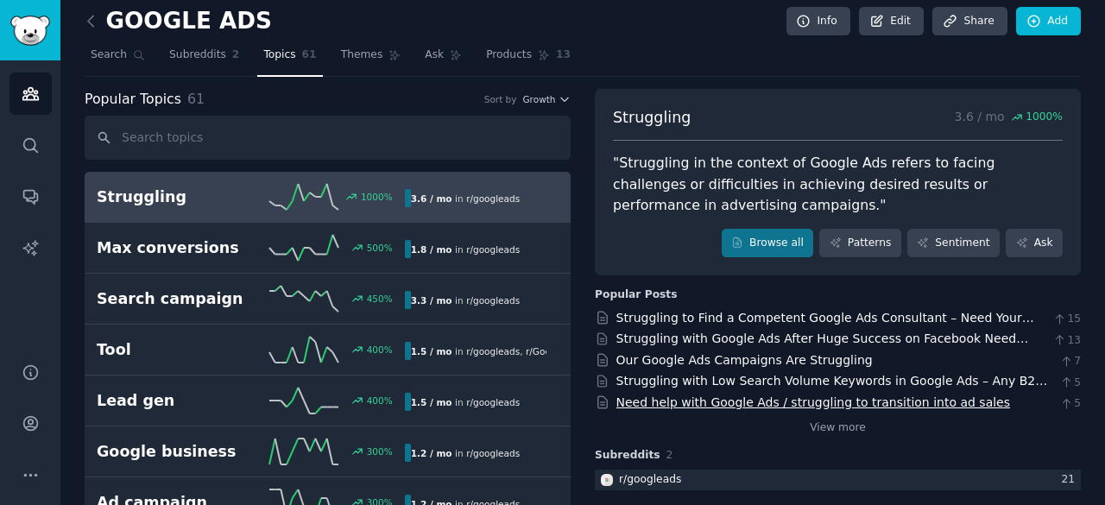
scroll to position [13, 0]
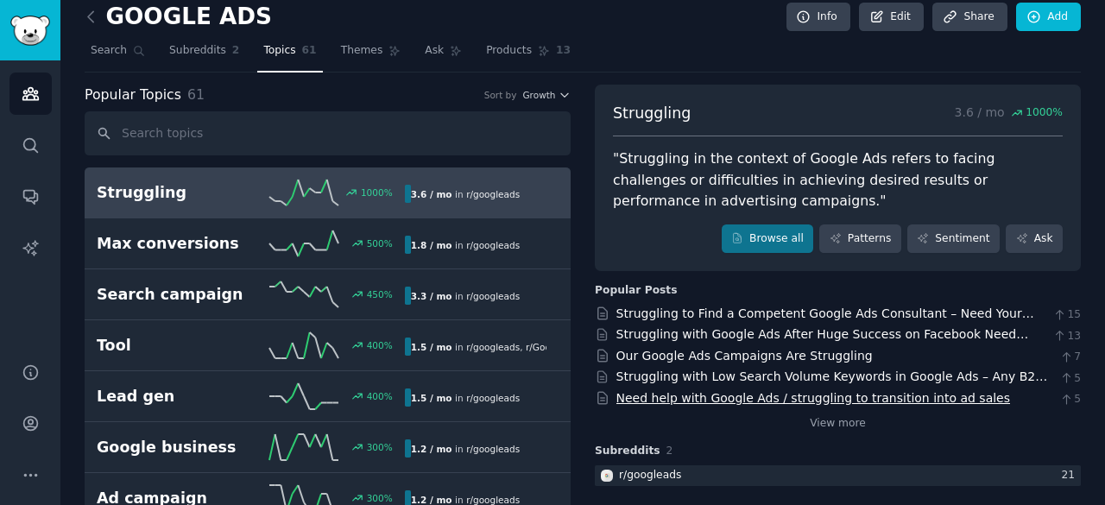
click at [750, 402] on link "Need help with Google Ads / struggling to transition into ad sales" at bounding box center [813, 398] width 394 height 14
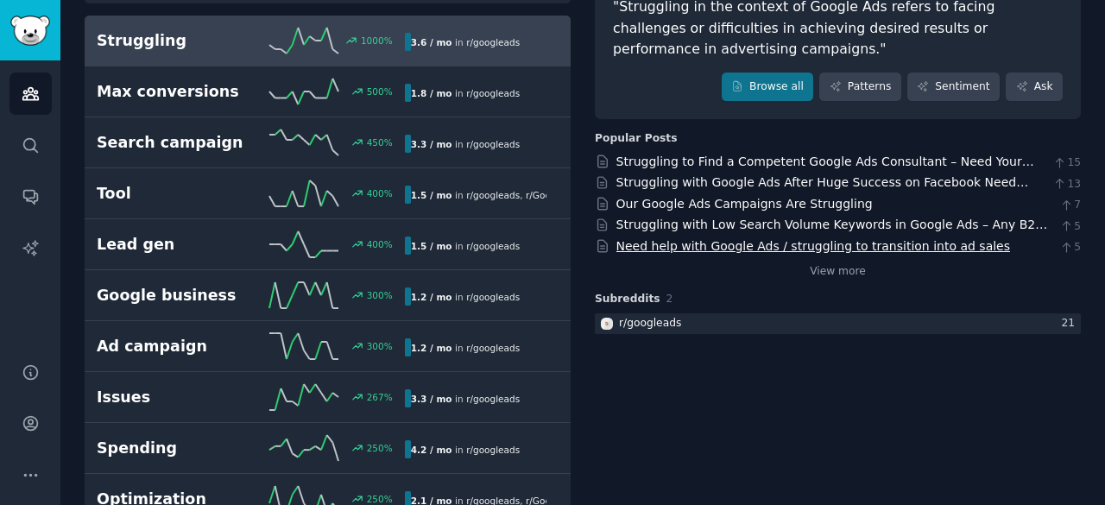
scroll to position [0, 0]
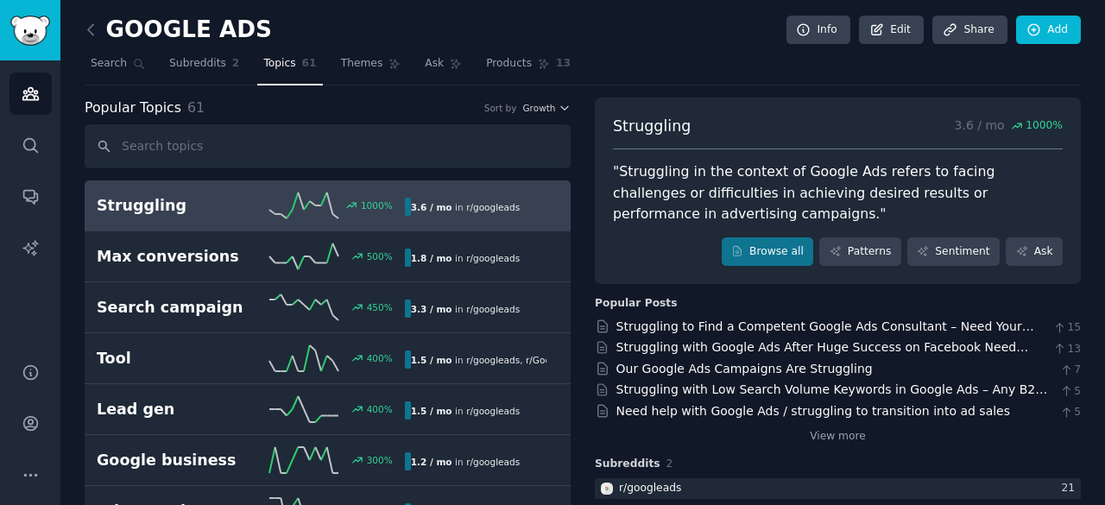
click at [101, 20] on link at bounding box center [96, 30] width 22 height 28
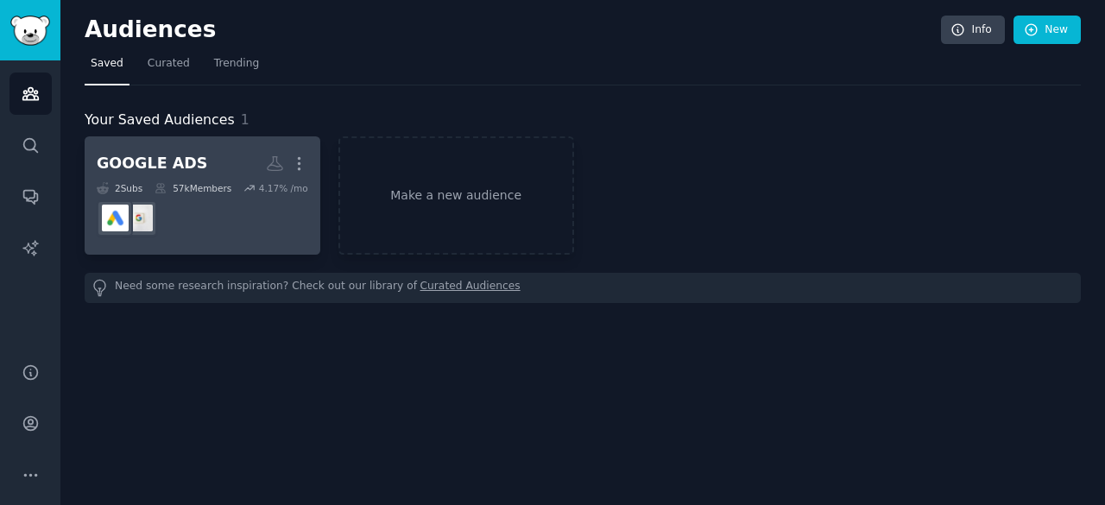
click at [295, 208] on dd at bounding box center [202, 218] width 211 height 48
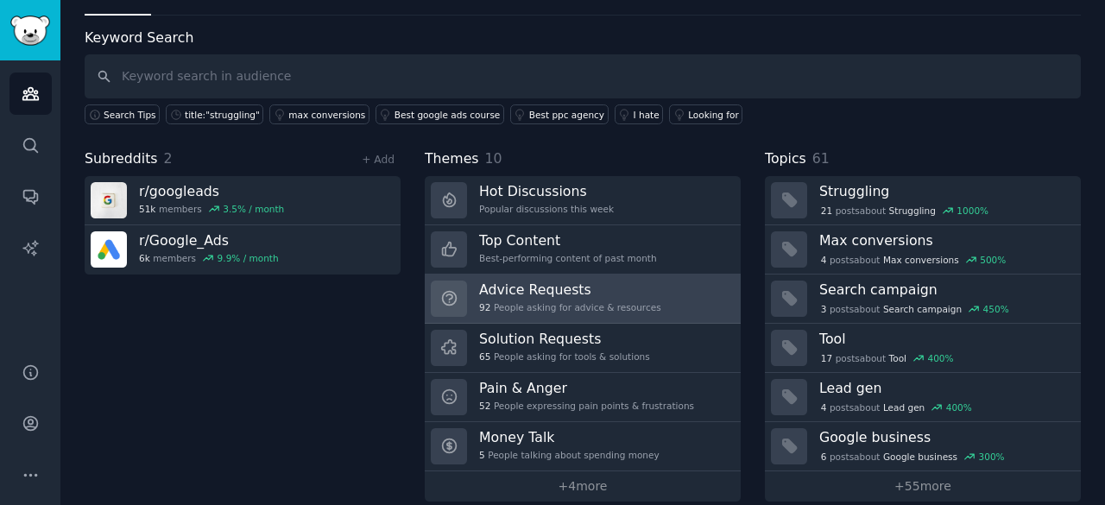
scroll to position [83, 0]
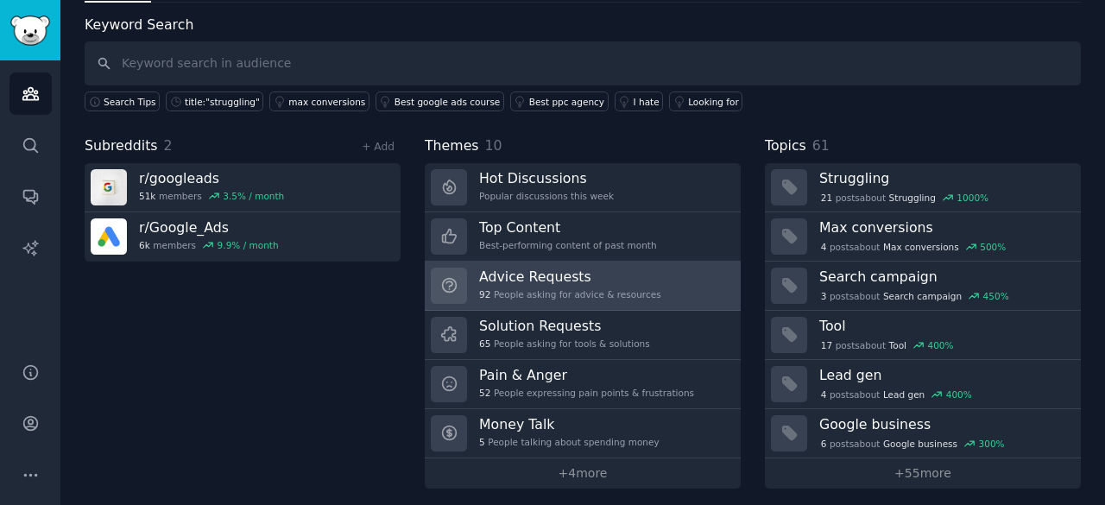
click at [546, 378] on h3 "Pain & Anger" at bounding box center [586, 375] width 215 height 18
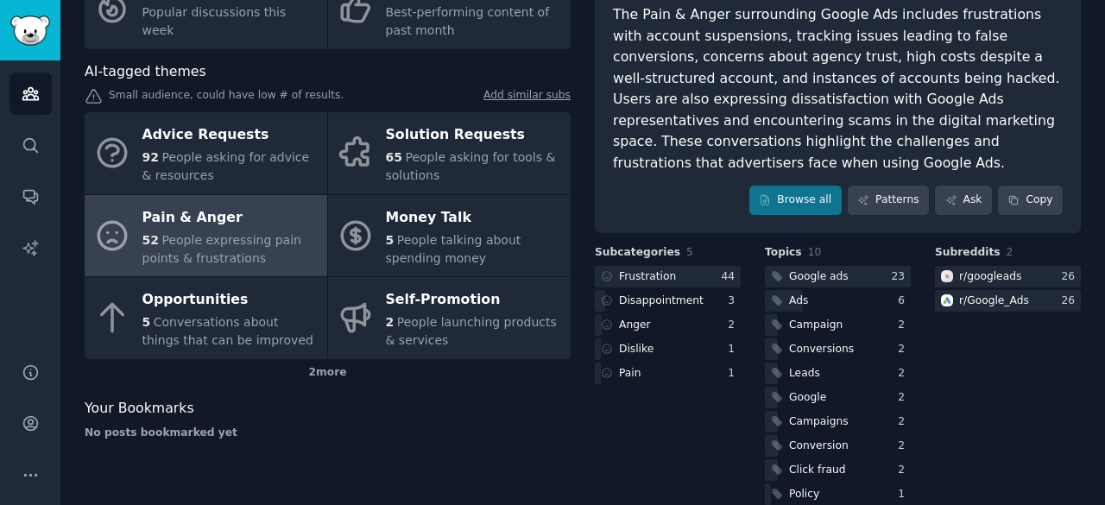
scroll to position [161, 0]
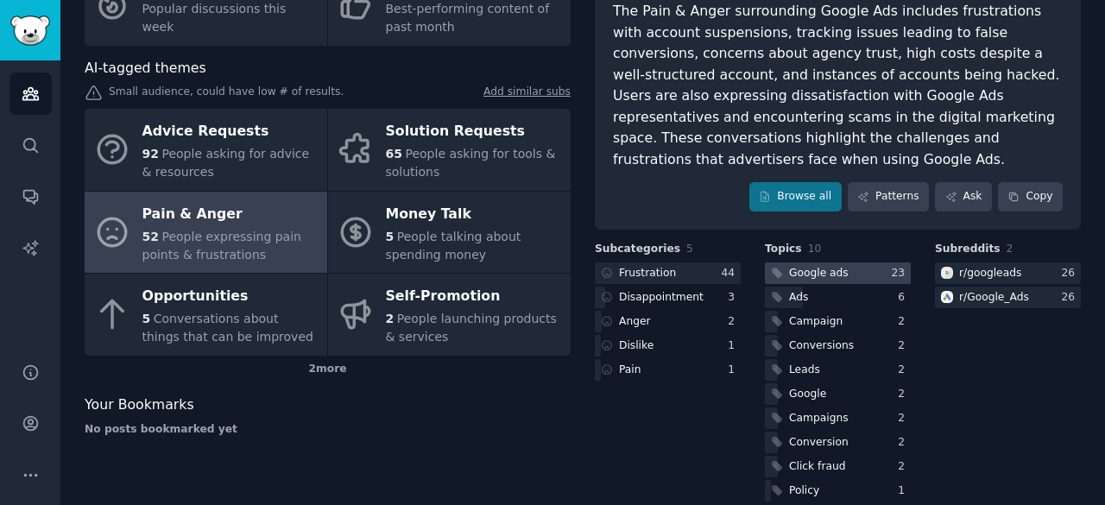
click at [821, 266] on div "Google ads" at bounding box center [819, 274] width 60 height 16
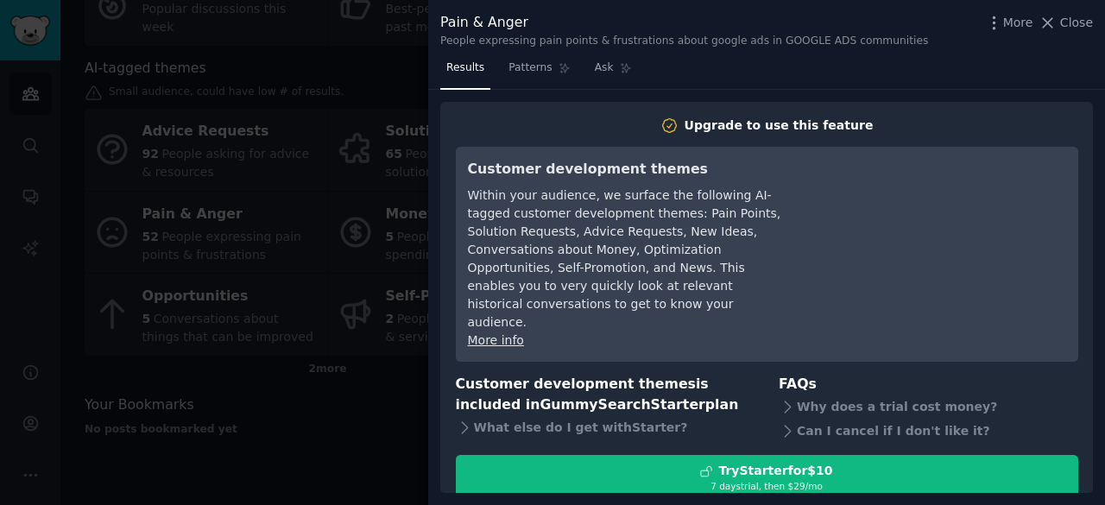
scroll to position [29, 0]
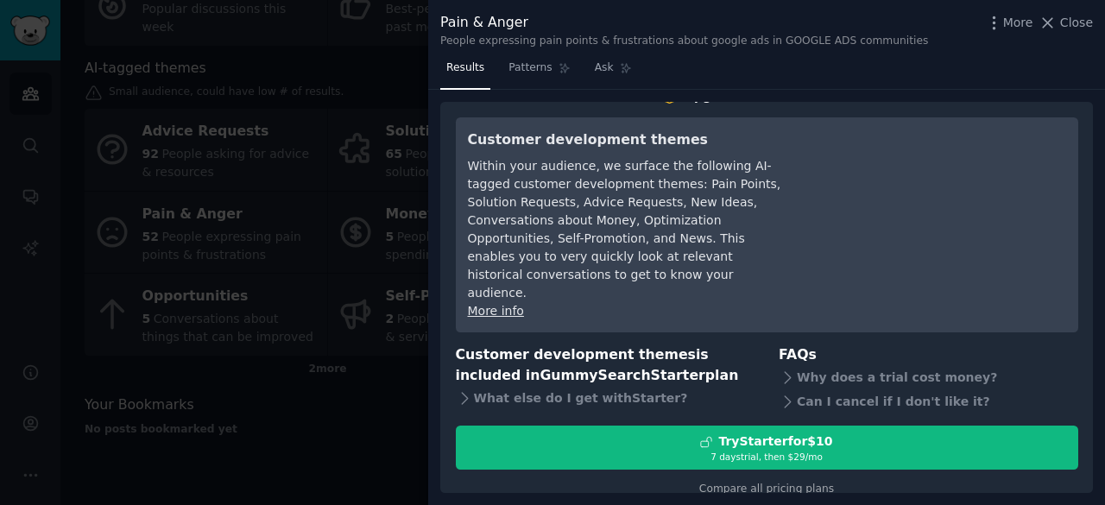
click at [791, 477] on div "Upgrade to use this feature Customer development themes Within your audience, w…" at bounding box center [766, 298] width 653 height 392
click at [810, 365] on div "Why does a trial cost money?" at bounding box center [929, 377] width 300 height 24
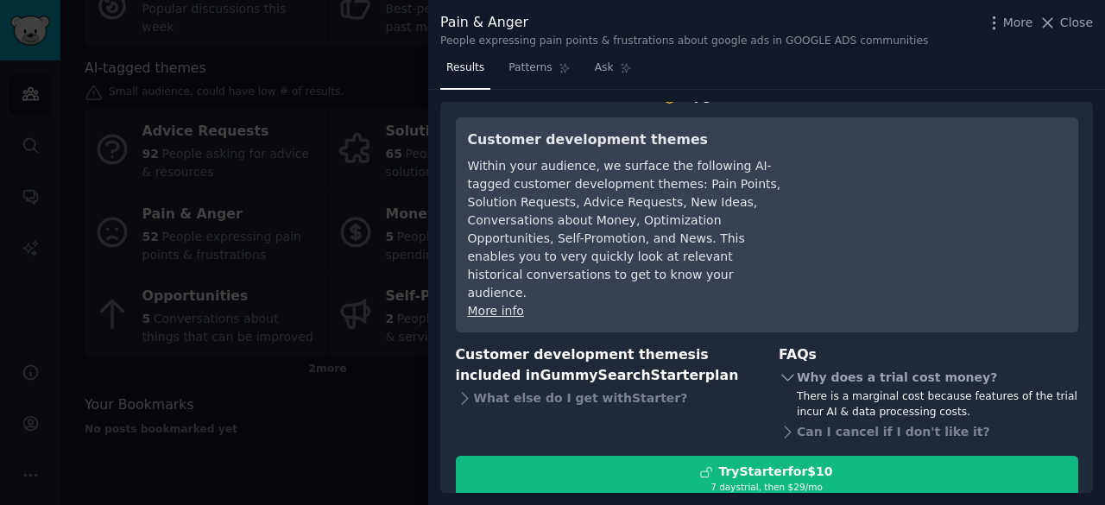
click at [802, 365] on div "Why does a trial cost money?" at bounding box center [929, 377] width 300 height 24
